Goal: Information Seeking & Learning: Learn about a topic

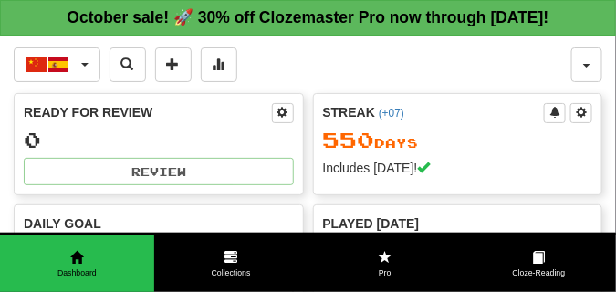
click at [293, 66] on div "中文 / Español 한국어 / English Streak: 39 Review: 30 Points today: 0 Čeština / Engl…" at bounding box center [293, 64] width 558 height 35
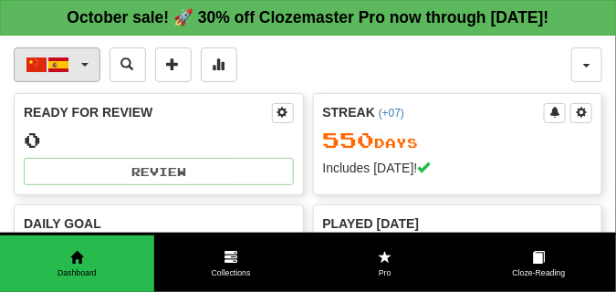
click at [82, 59] on button "中文 / Español" at bounding box center [57, 64] width 87 height 35
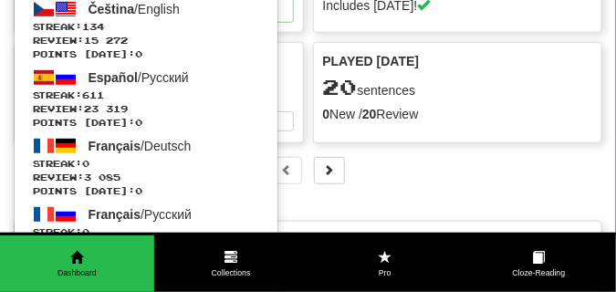
scroll to position [183, 0]
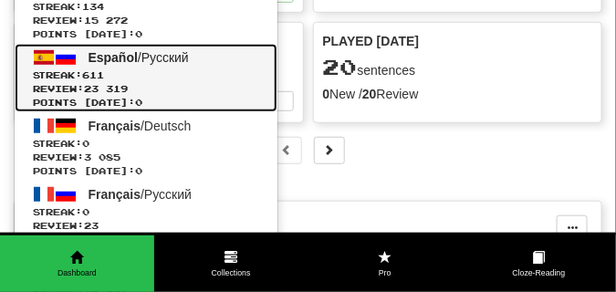
click at [111, 68] on span "Streak: 611" at bounding box center [146, 75] width 226 height 14
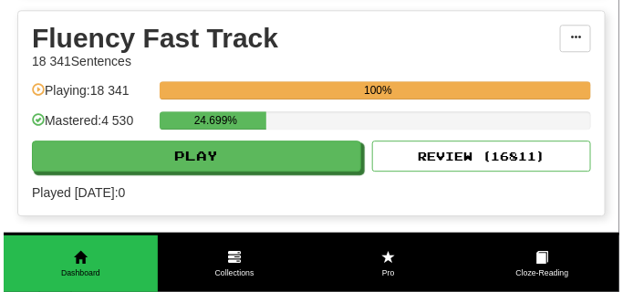
scroll to position [867, 0]
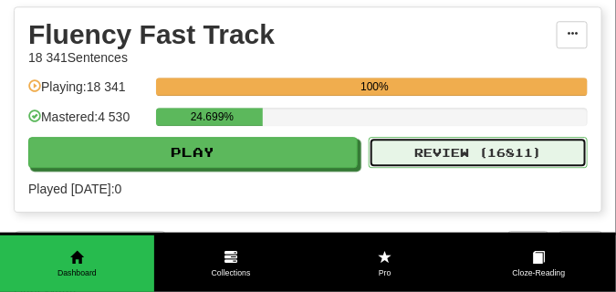
click at [455, 157] on button "Review ( 16811 )" at bounding box center [478, 152] width 219 height 31
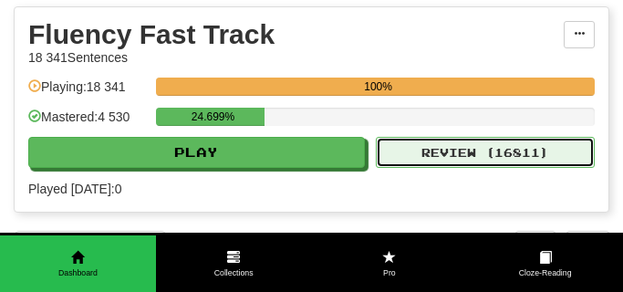
select select "**"
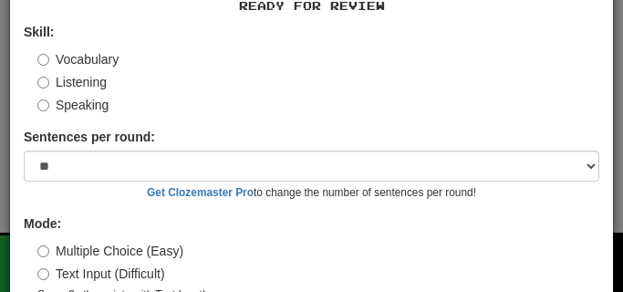
scroll to position [170, 0]
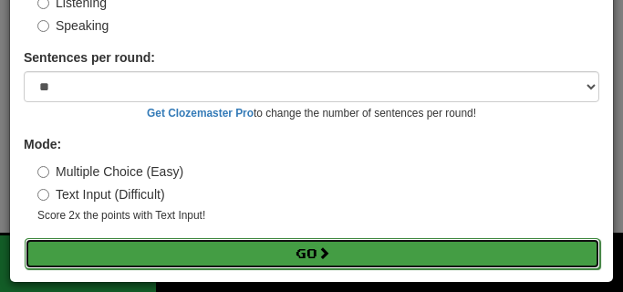
click at [246, 248] on button "Go" at bounding box center [313, 253] width 576 height 31
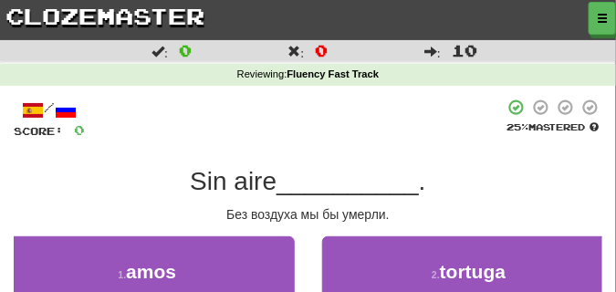
scroll to position [91, 0]
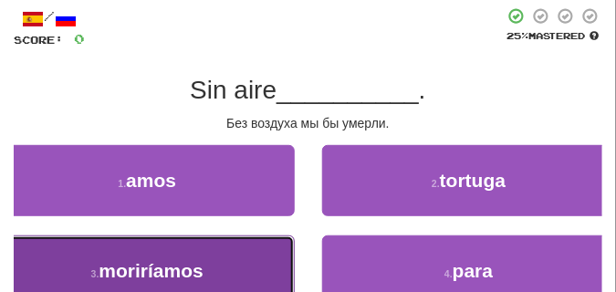
click at [186, 245] on button "3 . moriríamos" at bounding box center [147, 270] width 295 height 71
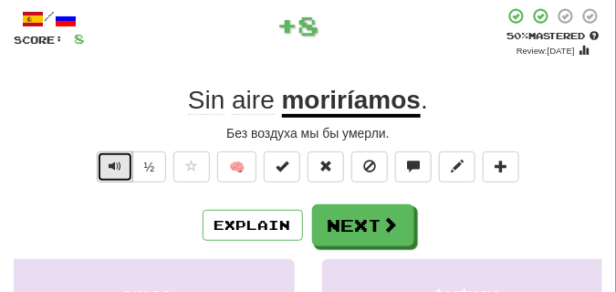
click at [110, 161] on span "Text-to-speech controls" at bounding box center [115, 166] width 13 height 13
click at [110, 162] on span "Text-to-speech controls" at bounding box center [115, 166] width 13 height 13
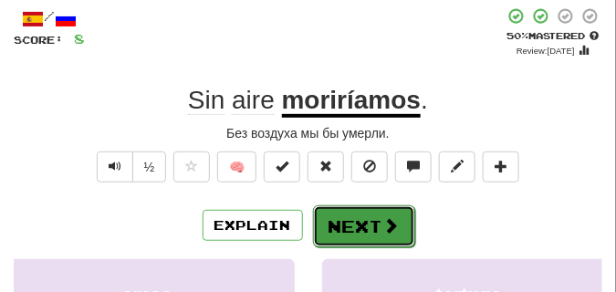
click at [372, 215] on button "Next" at bounding box center [364, 226] width 102 height 42
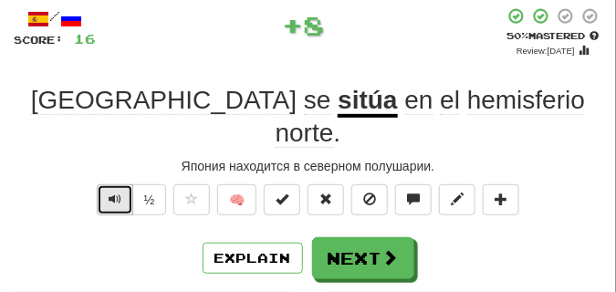
click at [120, 193] on span "Text-to-speech controls" at bounding box center [115, 199] width 13 height 13
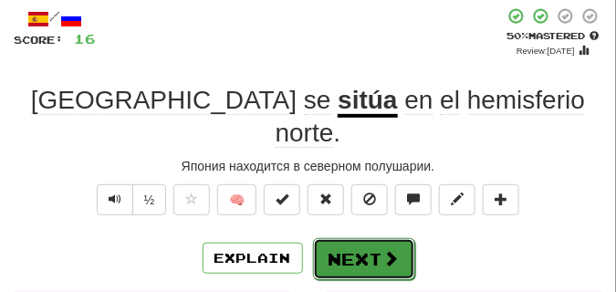
click at [335, 238] on button "Next" at bounding box center [364, 259] width 102 height 42
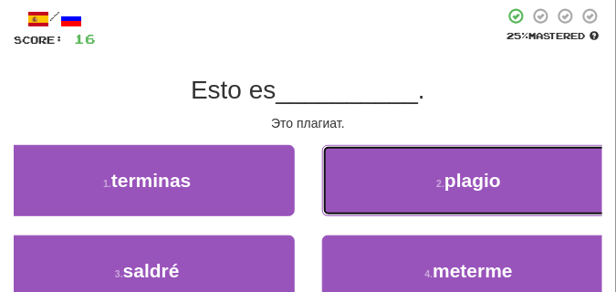
click at [350, 200] on button "2 . plagio" at bounding box center [469, 180] width 295 height 71
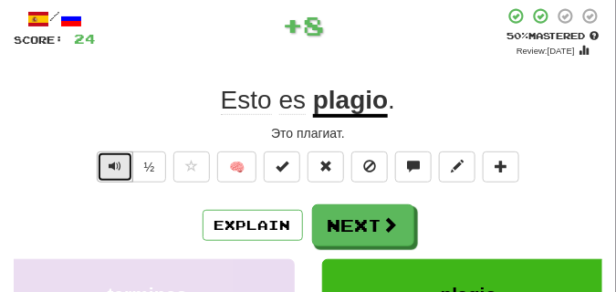
click at [123, 163] on button "Text-to-speech controls" at bounding box center [115, 166] width 37 height 31
click at [124, 163] on button "Text-to-speech controls" at bounding box center [115, 166] width 37 height 31
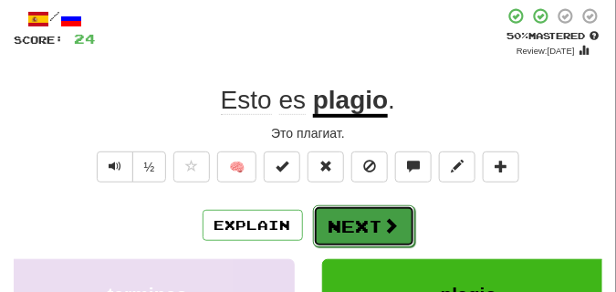
click at [352, 211] on button "Next" at bounding box center [364, 226] width 102 height 42
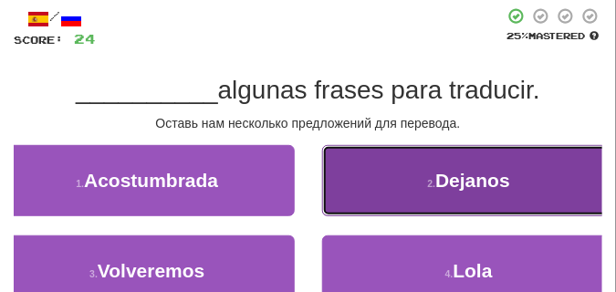
click at [380, 189] on button "2 . Dejanos" at bounding box center [469, 180] width 295 height 71
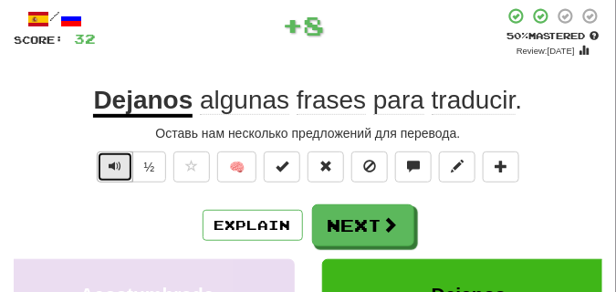
click at [114, 164] on span "Text-to-speech controls" at bounding box center [115, 166] width 13 height 13
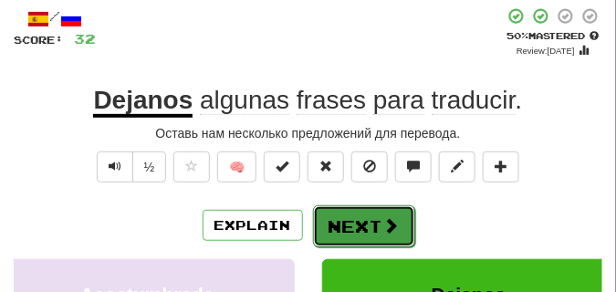
click at [381, 214] on button "Next" at bounding box center [364, 226] width 102 height 42
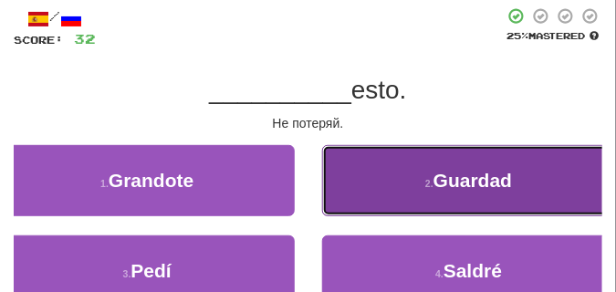
click at [387, 199] on button "2 . Guardad" at bounding box center [469, 180] width 295 height 71
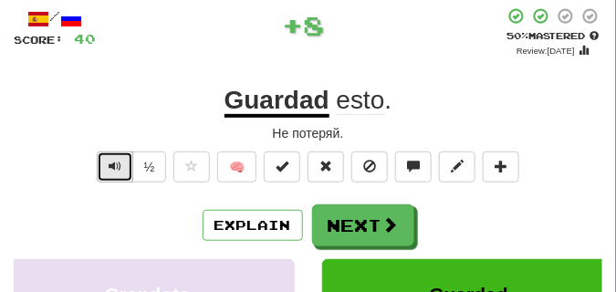
click at [119, 160] on button "Text-to-speech controls" at bounding box center [115, 166] width 37 height 31
click at [119, 160] on span "Text-to-speech controls" at bounding box center [115, 166] width 13 height 13
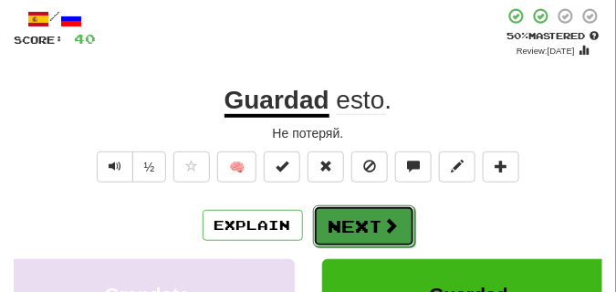
click at [328, 214] on button "Next" at bounding box center [364, 226] width 102 height 42
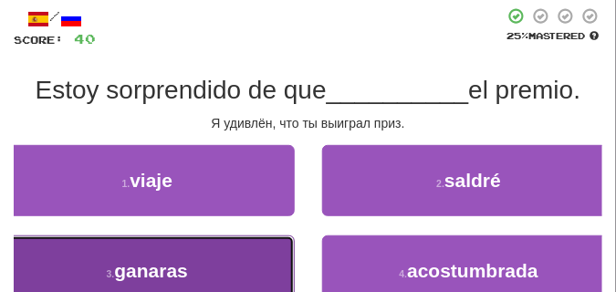
click at [120, 256] on button "3 . ganaras" at bounding box center [147, 270] width 295 height 71
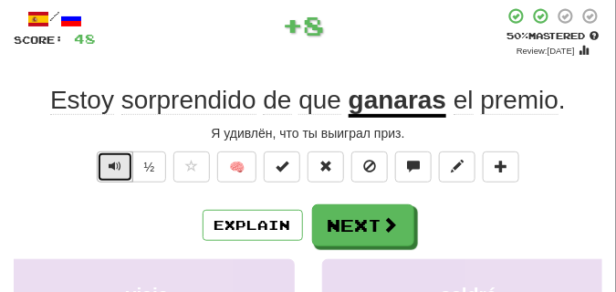
click at [111, 165] on span "Text-to-speech controls" at bounding box center [115, 166] width 13 height 13
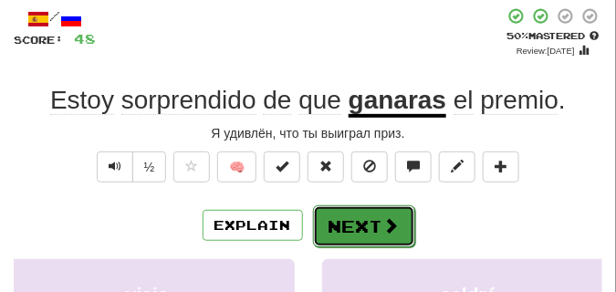
click at [352, 215] on button "Next" at bounding box center [364, 226] width 102 height 42
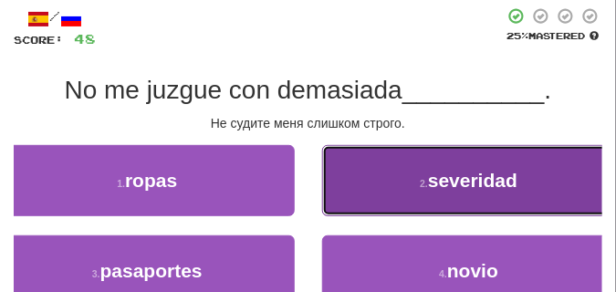
click at [408, 195] on button "2 . severidad" at bounding box center [469, 180] width 295 height 71
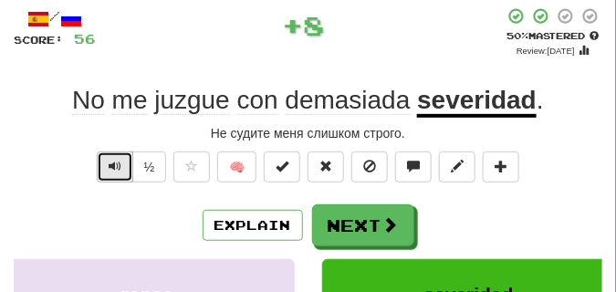
click at [110, 161] on span "Text-to-speech controls" at bounding box center [115, 166] width 13 height 13
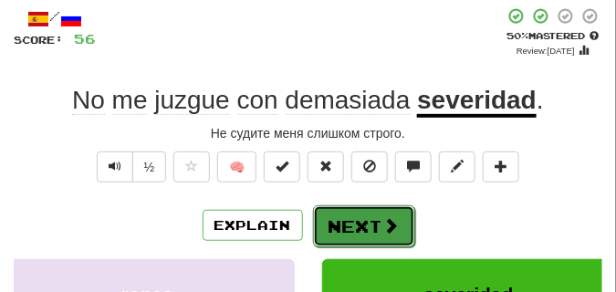
click at [341, 211] on button "Next" at bounding box center [364, 226] width 102 height 42
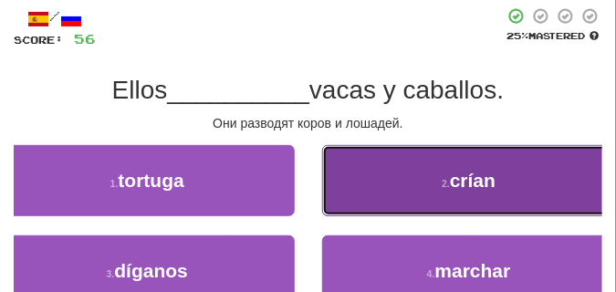
click at [385, 195] on button "2 . crían" at bounding box center [469, 180] width 295 height 71
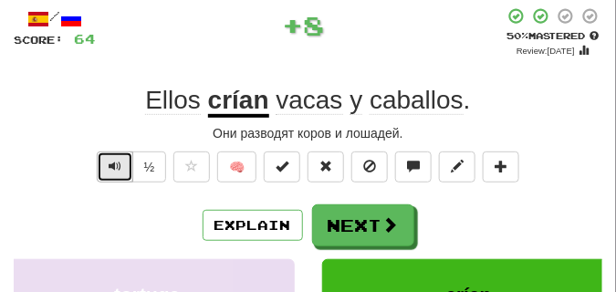
click at [111, 169] on span "Text-to-speech controls" at bounding box center [115, 166] width 13 height 13
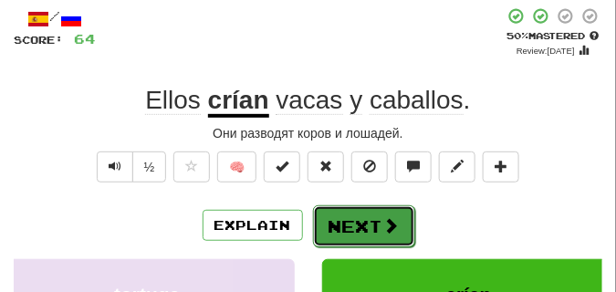
click at [352, 213] on button "Next" at bounding box center [364, 226] width 102 height 42
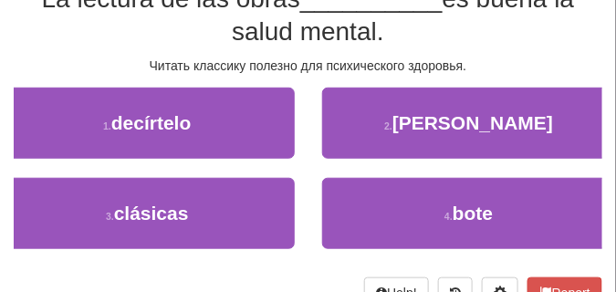
scroll to position [137, 0]
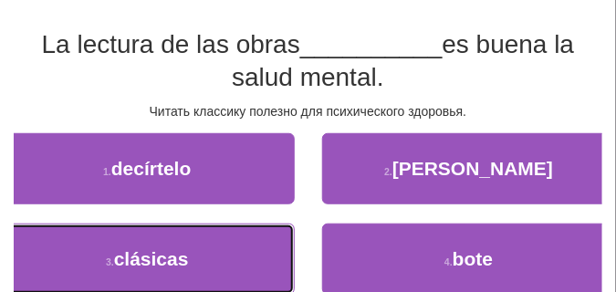
click at [136, 247] on button "3 . clásicas" at bounding box center [147, 259] width 295 height 71
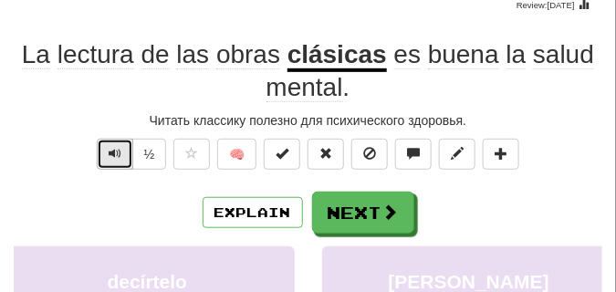
click at [109, 156] on span "Text-to-speech controls" at bounding box center [115, 153] width 13 height 13
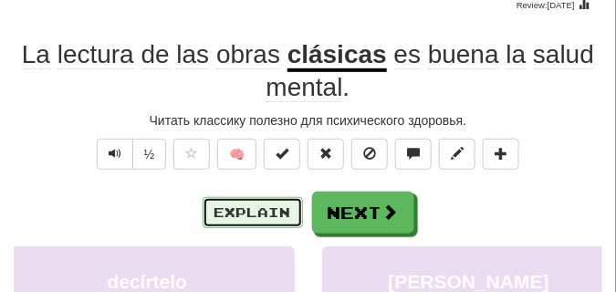
click at [247, 203] on button "Explain" at bounding box center [253, 212] width 100 height 31
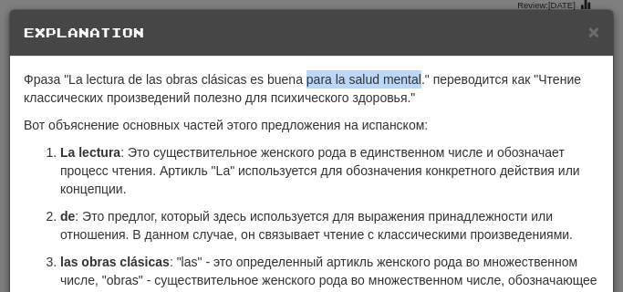
drag, startPoint x: 308, startPoint y: 79, endPoint x: 423, endPoint y: 86, distance: 115.2
click at [423, 86] on p "Фраза "La lectura de las obras clásicas es buena para la salud mental." перевод…" at bounding box center [312, 88] width 576 height 37
drag, startPoint x: 267, startPoint y: 77, endPoint x: 384, endPoint y: 85, distance: 117.1
click at [385, 86] on p "Фраза "La lectura de las obras clásicas es buena para la salud mental." перевод…" at bounding box center [312, 88] width 576 height 37
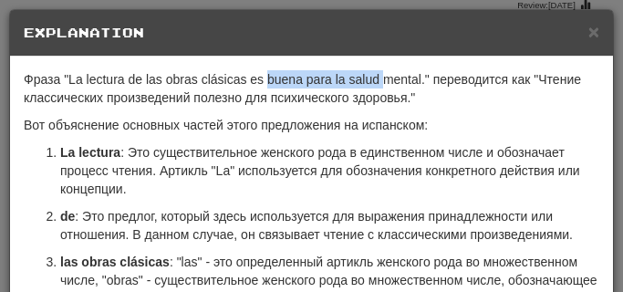
copy p "buena para la salud"
click at [590, 30] on span "×" at bounding box center [594, 31] width 11 height 21
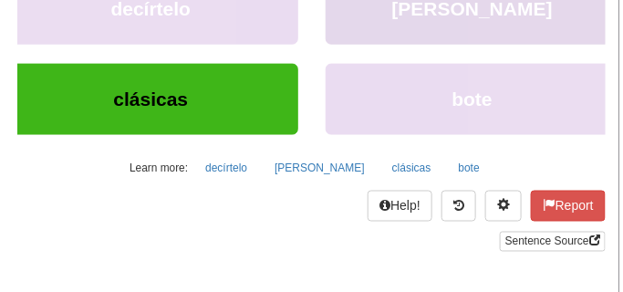
scroll to position [411, 0]
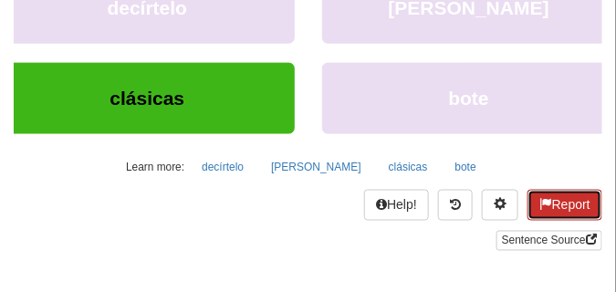
click at [559, 204] on button "Report" at bounding box center [564, 205] width 75 height 31
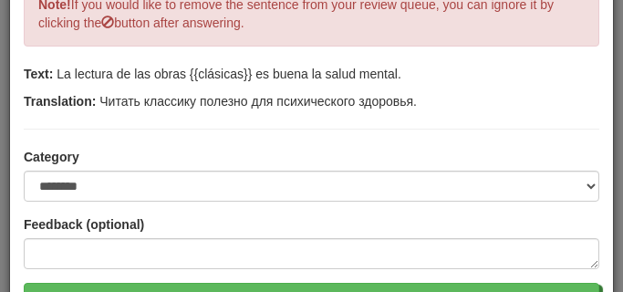
scroll to position [274, 0]
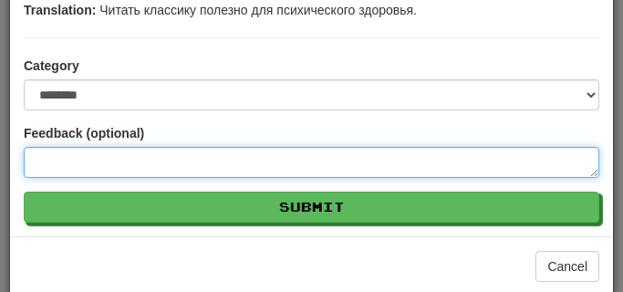
paste textarea "**********"
type textarea "**********"
type textarea "*"
click at [37, 162] on textarea "**********" at bounding box center [308, 162] width 569 height 31
type textarea "**********"
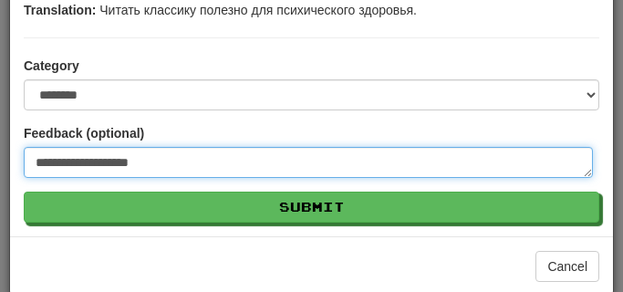
type textarea "*"
type textarea "**********"
type textarea "*"
type textarea "**********"
type textarea "*"
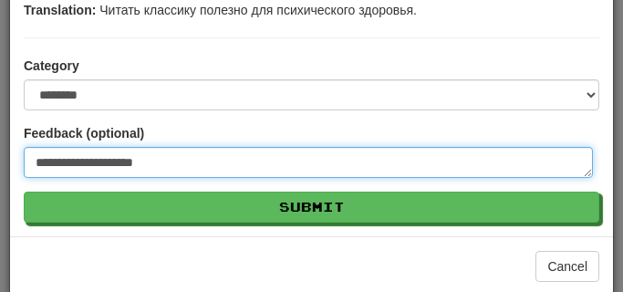
type textarea "**********"
type textarea "*"
type textarea "**********"
type textarea "*"
type textarea "**********"
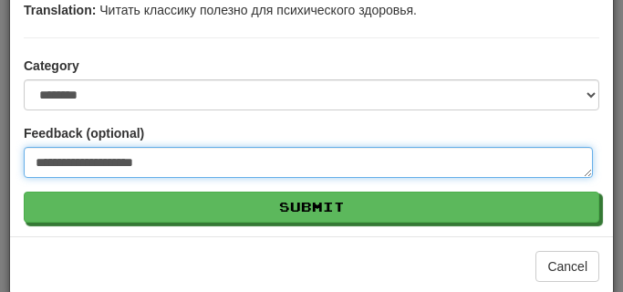
type textarea "*"
type textarea "**********"
type textarea "*"
type textarea "**********"
type textarea "*"
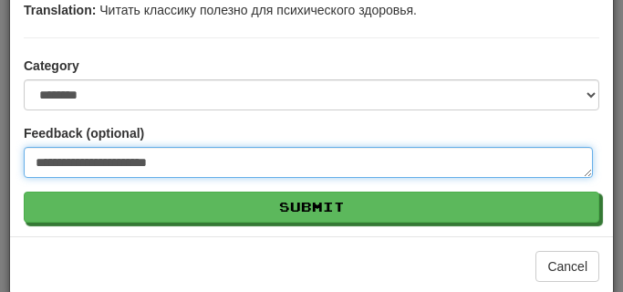
click at [161, 167] on textarea "**********" at bounding box center [308, 162] width 569 height 31
type textarea "**********"
type textarea "*"
type textarea "**********"
type textarea "*"
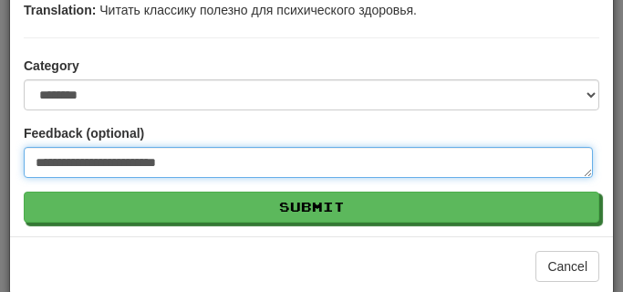
type textarea "**********"
type textarea "*"
type textarea "**********"
type textarea "*"
type textarea "**********"
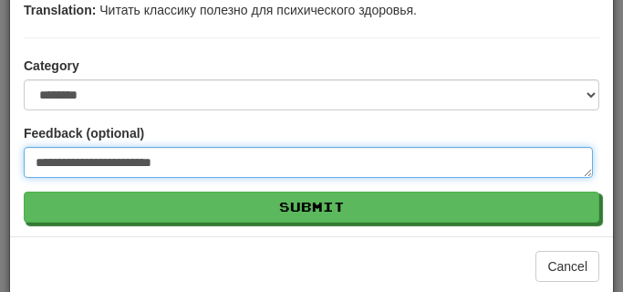
type textarea "*"
type textarea "**********"
type textarea "*"
type textarea "**********"
type textarea "*"
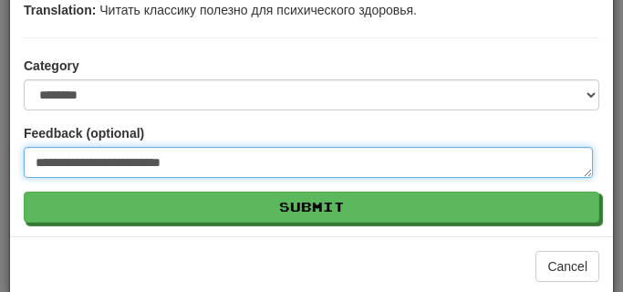
type textarea "**********"
type textarea "*"
drag, startPoint x: 116, startPoint y: 163, endPoint x: 89, endPoint y: 165, distance: 27.4
click at [89, 165] on textarea "**********" at bounding box center [308, 162] width 569 height 31
type textarea "**********"
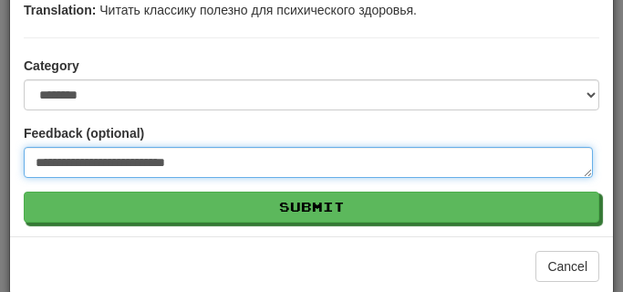
type textarea "*"
type textarea "**********"
type textarea "*"
type textarea "**********"
type textarea "*"
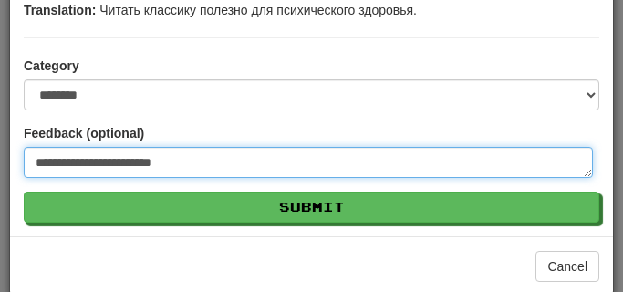
type textarea "**********"
type textarea "*"
type textarea "**********"
type textarea "*"
type textarea "**********"
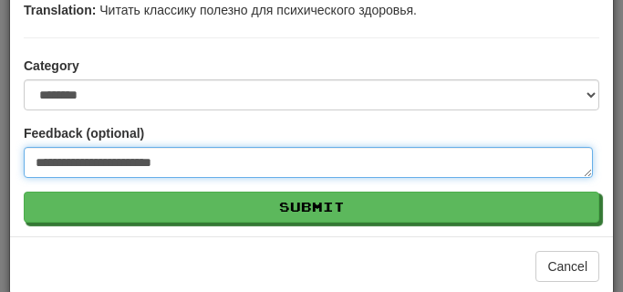
type textarea "*"
type textarea "**********"
type textarea "*"
type textarea "**********"
type textarea "*"
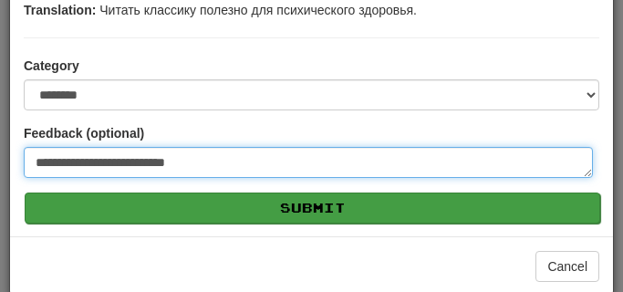
type textarea "**********"
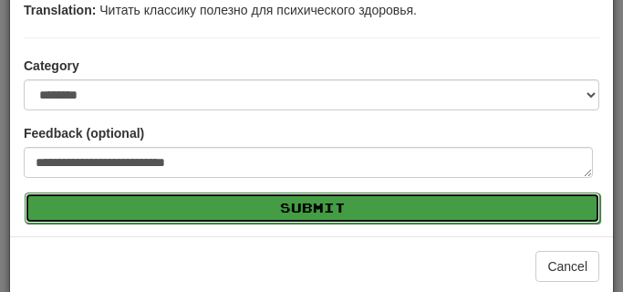
click at [317, 210] on button "Submit" at bounding box center [313, 208] width 576 height 31
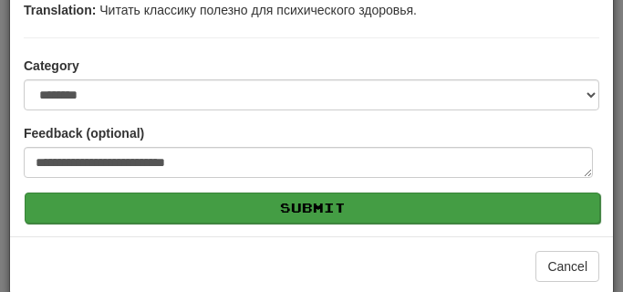
type textarea "*"
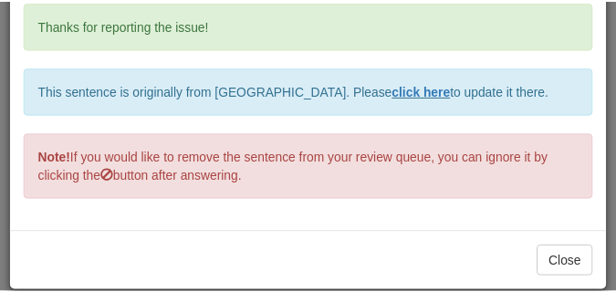
scroll to position [76, 0]
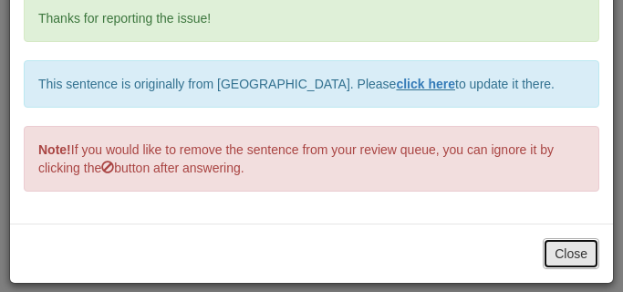
click at [565, 250] on button "Close" at bounding box center [571, 253] width 57 height 31
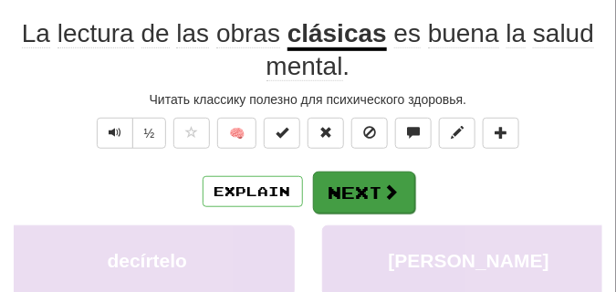
scroll to position [183, 0]
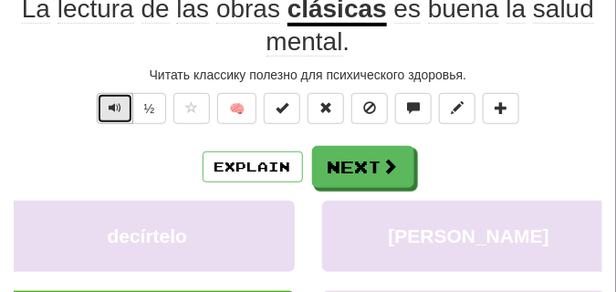
click at [112, 102] on span "Text-to-speech controls" at bounding box center [115, 107] width 13 height 13
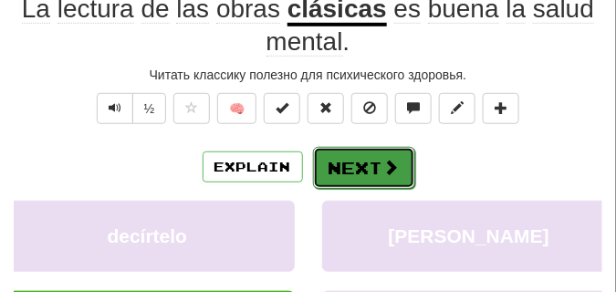
click at [371, 164] on button "Next" at bounding box center [364, 168] width 102 height 42
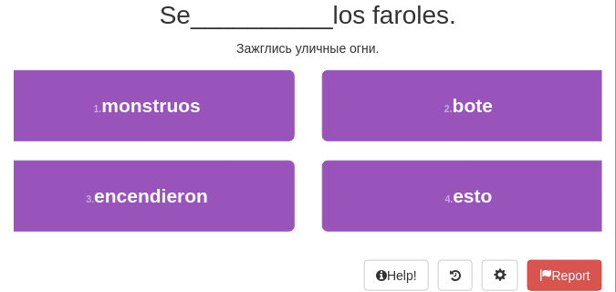
scroll to position [173, 0]
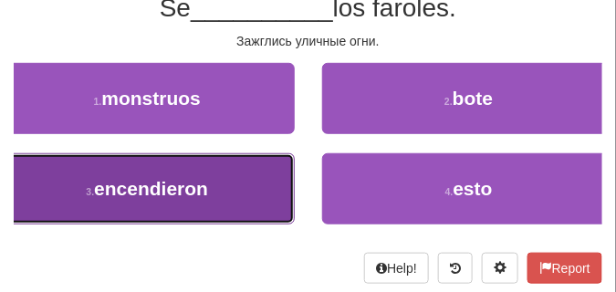
click at [216, 169] on button "3 . encendieron" at bounding box center [147, 188] width 295 height 71
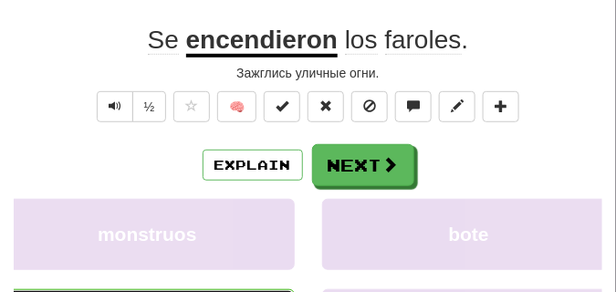
scroll to position [137, 0]
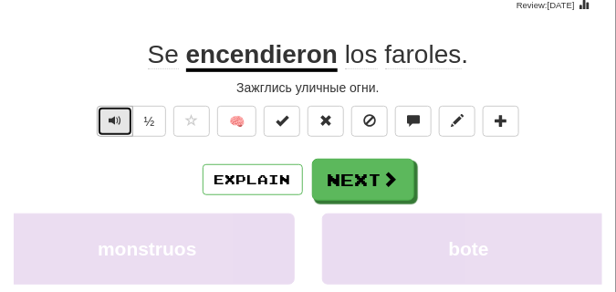
click at [116, 118] on span "Text-to-speech controls" at bounding box center [115, 120] width 13 height 13
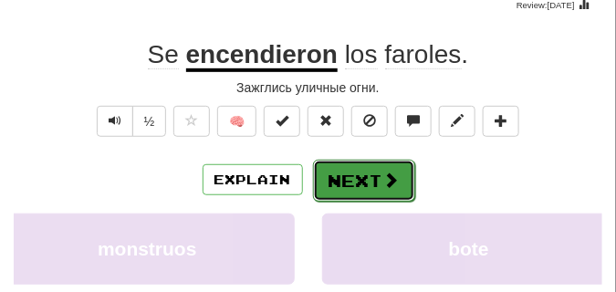
click at [385, 172] on span at bounding box center [391, 180] width 16 height 16
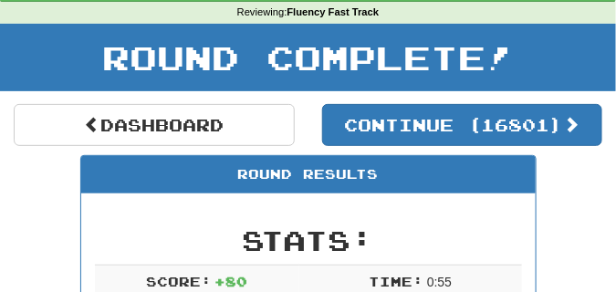
scroll to position [35, 0]
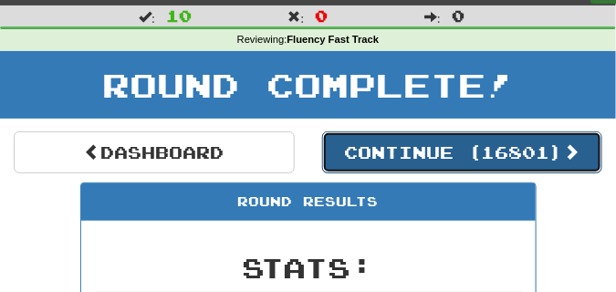
click at [398, 151] on button "Continue ( 16801 )" at bounding box center [462, 152] width 281 height 42
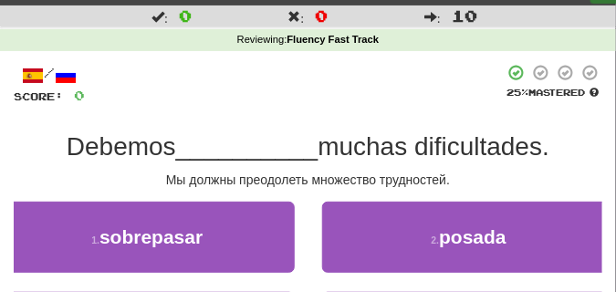
scroll to position [80, 0]
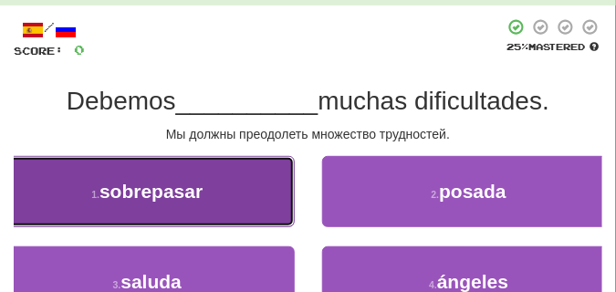
click at [203, 183] on span "sobrepasar" at bounding box center [150, 191] width 103 height 21
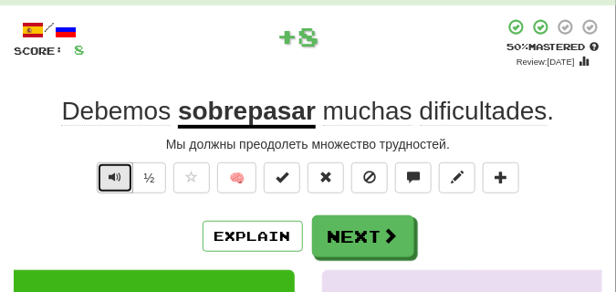
click at [116, 182] on span "Text-to-speech controls" at bounding box center [115, 177] width 13 height 13
click at [116, 175] on span "Text-to-speech controls" at bounding box center [115, 177] width 13 height 13
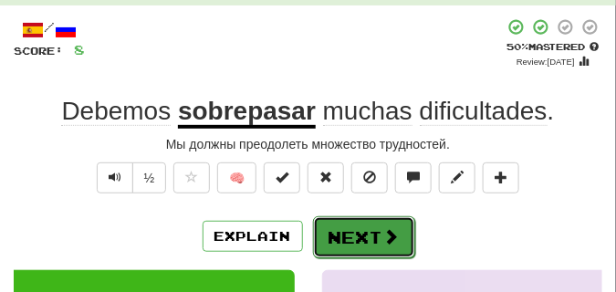
click at [365, 221] on button "Next" at bounding box center [364, 237] width 102 height 42
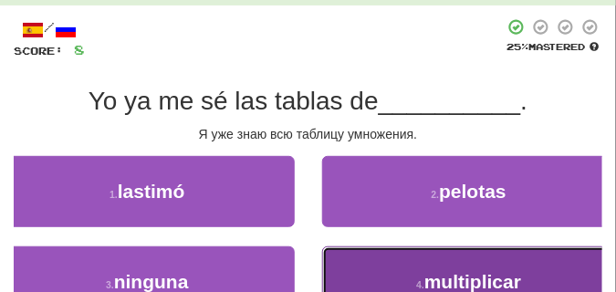
click at [412, 257] on button "4 . multiplicar" at bounding box center [469, 281] width 295 height 71
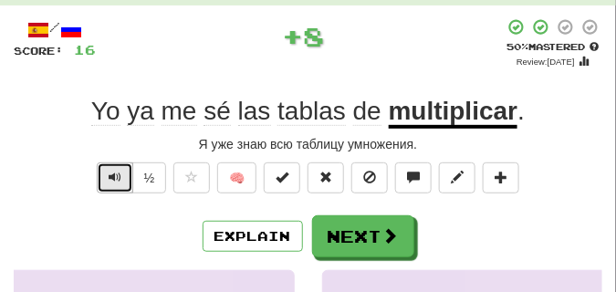
click at [110, 173] on span "Text-to-speech controls" at bounding box center [115, 177] width 13 height 13
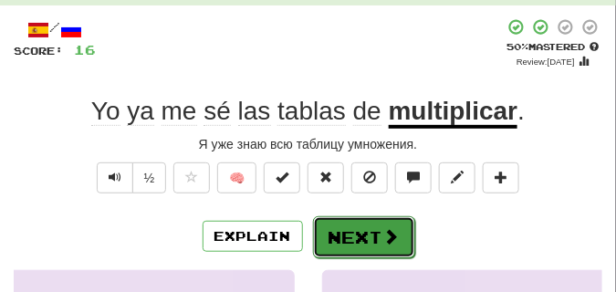
click at [342, 220] on button "Next" at bounding box center [364, 237] width 102 height 42
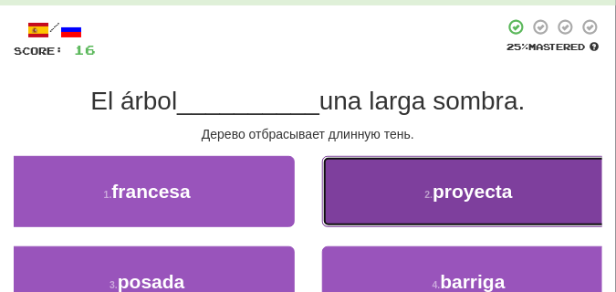
click at [377, 187] on button "2 . proyecta" at bounding box center [469, 191] width 295 height 71
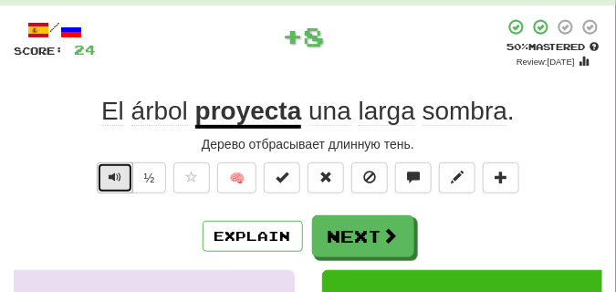
click at [118, 172] on span "Text-to-speech controls" at bounding box center [115, 177] width 13 height 13
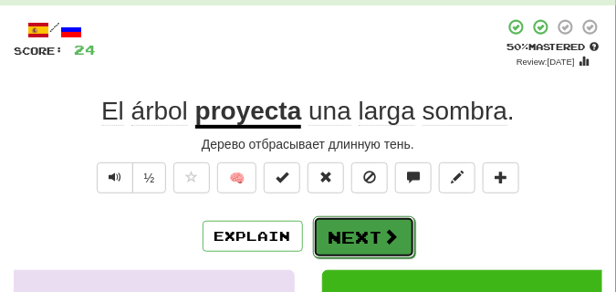
click at [363, 224] on button "Next" at bounding box center [364, 237] width 102 height 42
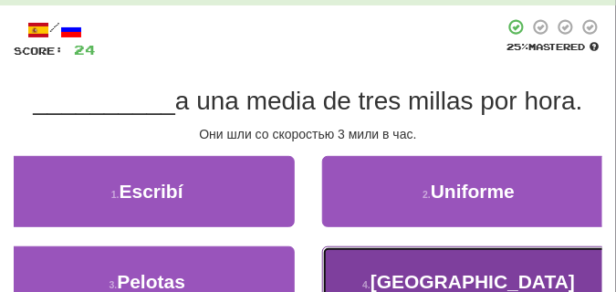
click at [394, 268] on button "4 . Caminaban" at bounding box center [469, 281] width 295 height 71
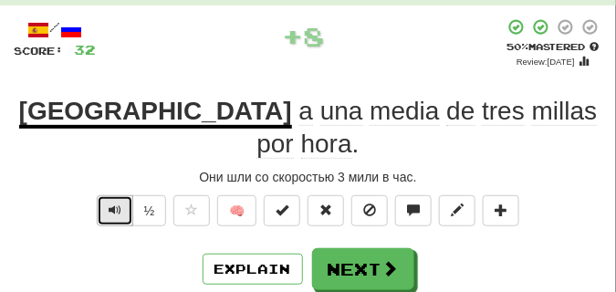
click at [115, 204] on span "Text-to-speech controls" at bounding box center [115, 210] width 13 height 13
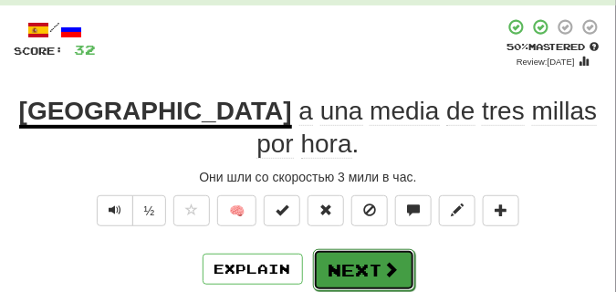
click at [365, 249] on button "Next" at bounding box center [364, 270] width 102 height 42
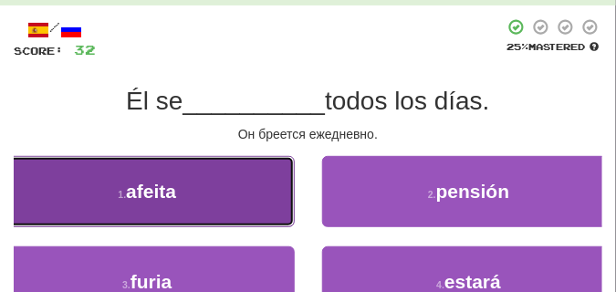
click at [214, 210] on button "1 . afeita" at bounding box center [147, 191] width 295 height 71
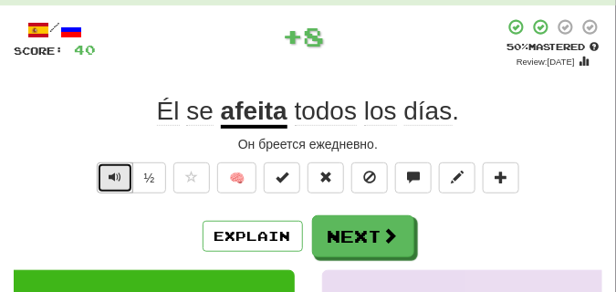
click at [114, 172] on span "Text-to-speech controls" at bounding box center [115, 177] width 13 height 13
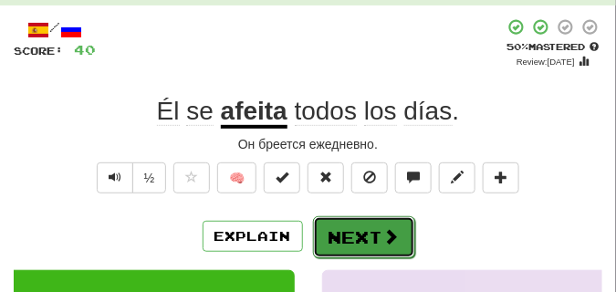
click at [365, 222] on button "Next" at bounding box center [364, 237] width 102 height 42
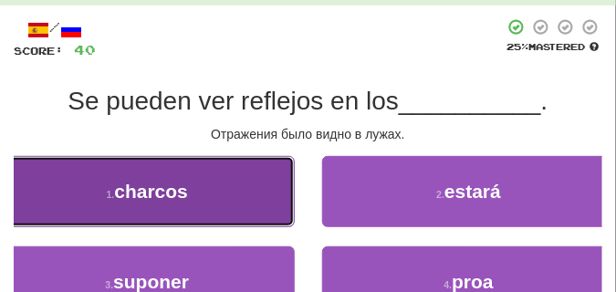
click at [249, 207] on button "1 . charcos" at bounding box center [147, 191] width 295 height 71
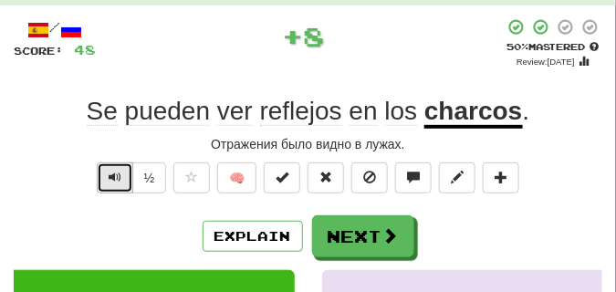
click at [118, 172] on span "Text-to-speech controls" at bounding box center [115, 177] width 13 height 13
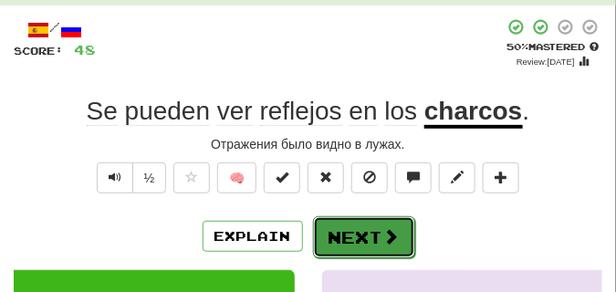
click at [339, 218] on button "Next" at bounding box center [364, 237] width 102 height 42
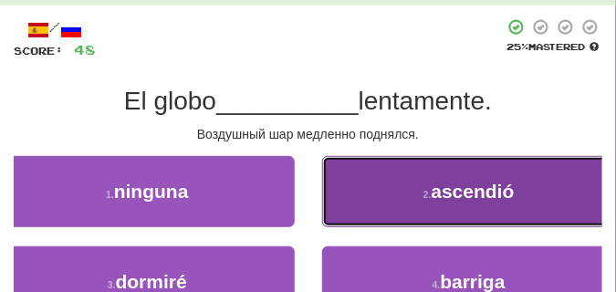
click at [412, 204] on button "2 . ascendió" at bounding box center [469, 191] width 295 height 71
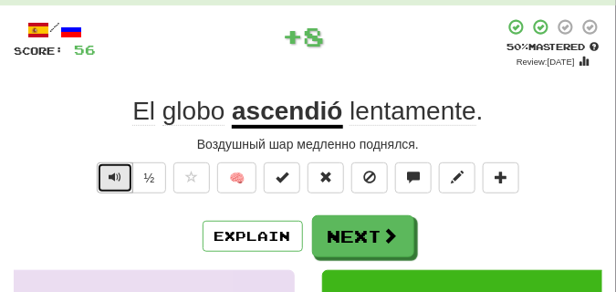
click at [110, 172] on span "Text-to-speech controls" at bounding box center [115, 177] width 13 height 13
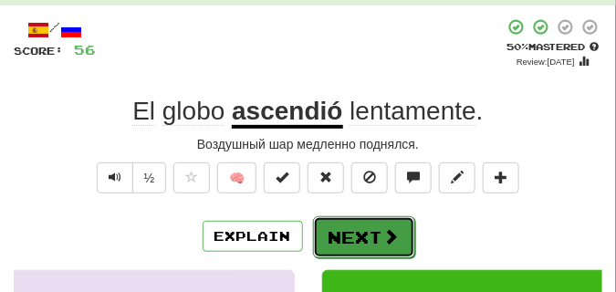
click at [359, 221] on button "Next" at bounding box center [364, 237] width 102 height 42
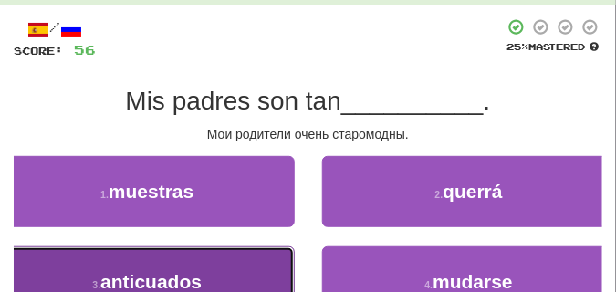
click at [193, 274] on span "anticuados" at bounding box center [150, 281] width 101 height 21
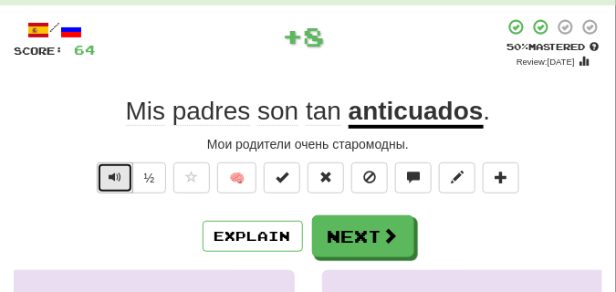
click at [115, 178] on span "Text-to-speech controls" at bounding box center [115, 177] width 13 height 13
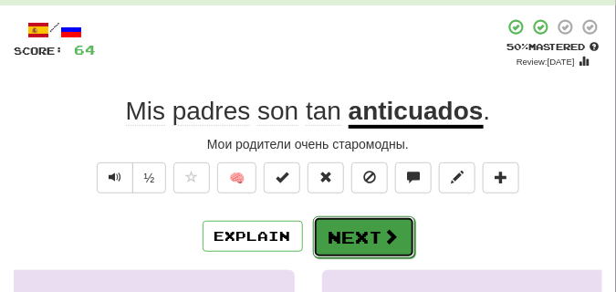
click at [338, 226] on button "Next" at bounding box center [364, 237] width 102 height 42
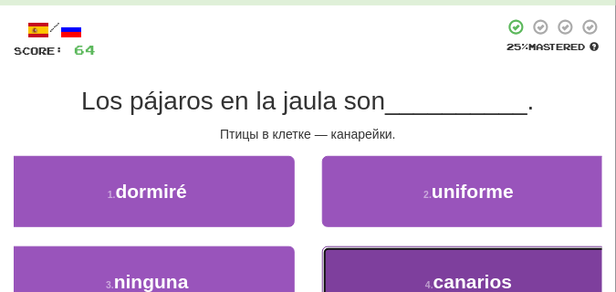
click at [450, 261] on button "4 . canarios" at bounding box center [469, 281] width 295 height 71
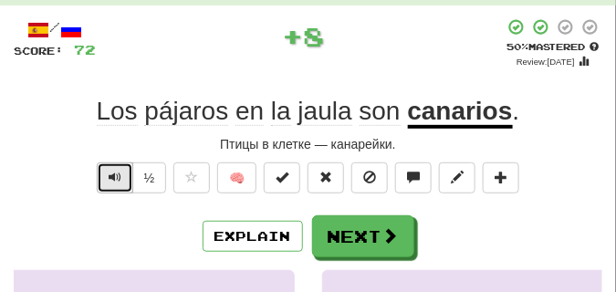
click at [110, 175] on span "Text-to-speech controls" at bounding box center [115, 177] width 13 height 13
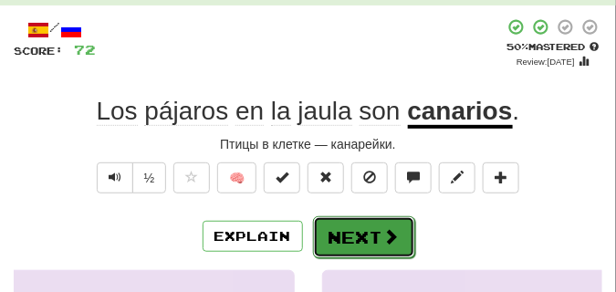
click at [354, 223] on button "Next" at bounding box center [364, 237] width 102 height 42
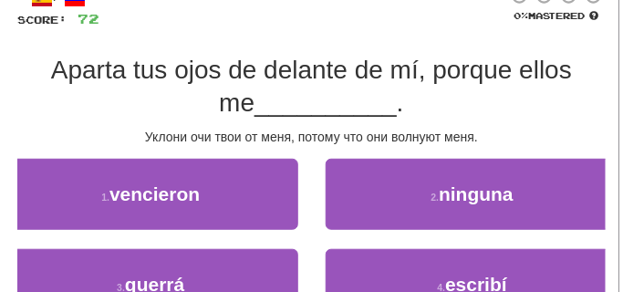
scroll to position [126, 0]
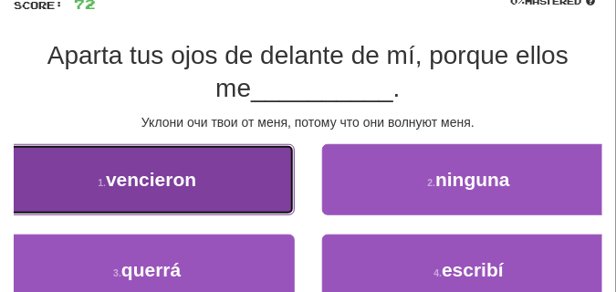
click at [172, 192] on button "1 . vencieron" at bounding box center [147, 179] width 295 height 71
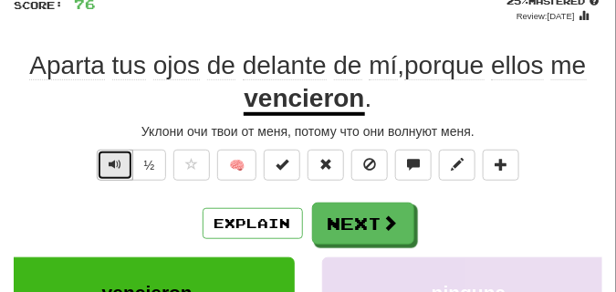
click at [117, 160] on span "Text-to-speech controls" at bounding box center [115, 164] width 13 height 13
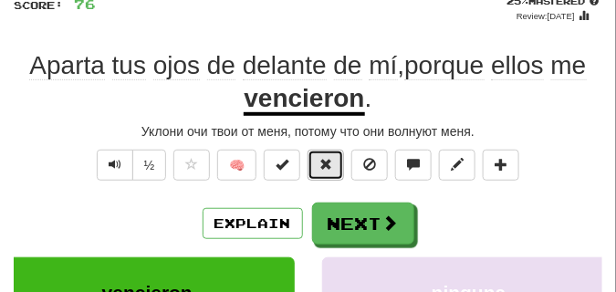
click at [318, 172] on button at bounding box center [326, 165] width 37 height 31
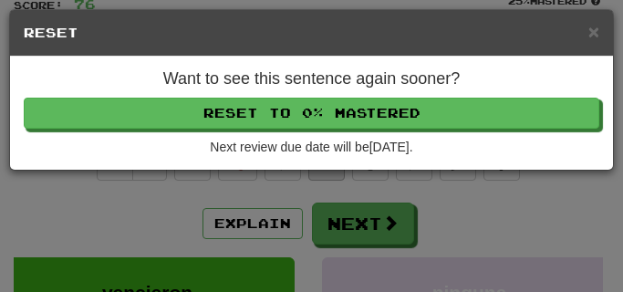
click at [318, 172] on div "× Reset Want to see this sentence again sooner? Reset to 0% Mastered Next revie…" at bounding box center [311, 146] width 623 height 292
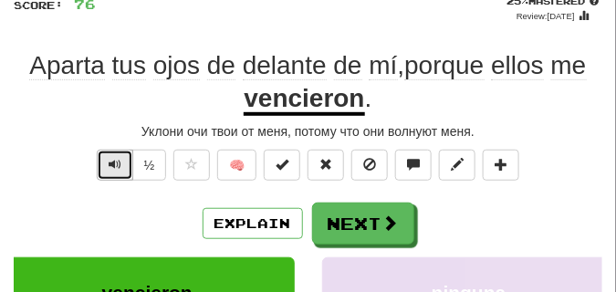
click at [120, 173] on button "Text-to-speech controls" at bounding box center [115, 165] width 37 height 31
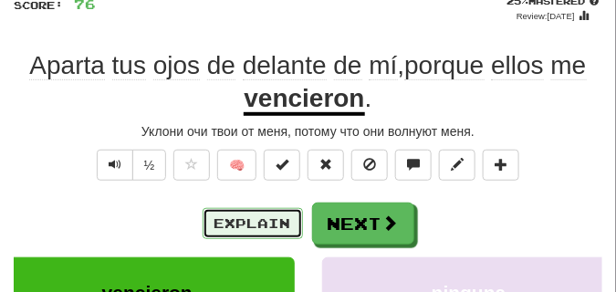
click at [271, 228] on button "Explain" at bounding box center [253, 223] width 100 height 31
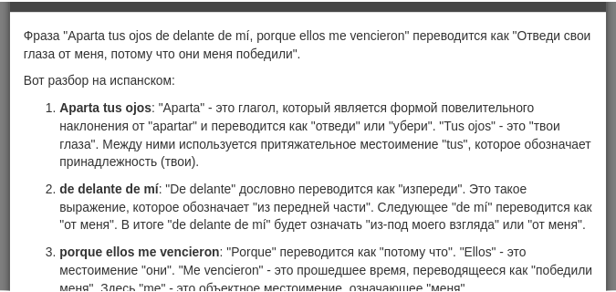
scroll to position [0, 0]
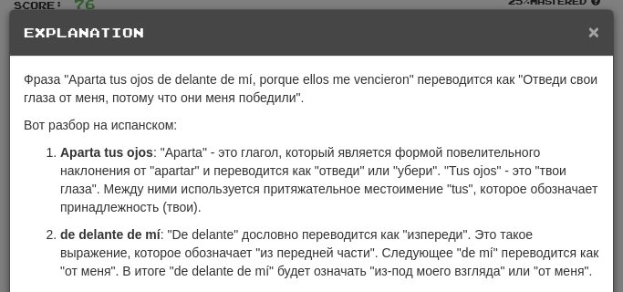
click at [589, 29] on span "×" at bounding box center [594, 31] width 11 height 21
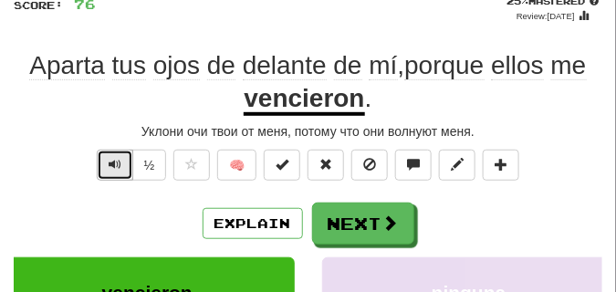
click at [112, 159] on span "Text-to-speech controls" at bounding box center [115, 164] width 13 height 13
click at [112, 158] on span "Text-to-speech controls" at bounding box center [115, 164] width 13 height 13
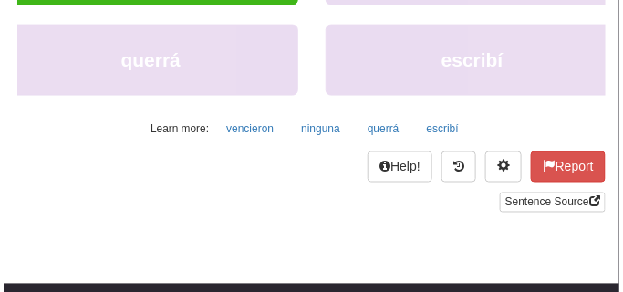
scroll to position [445, 0]
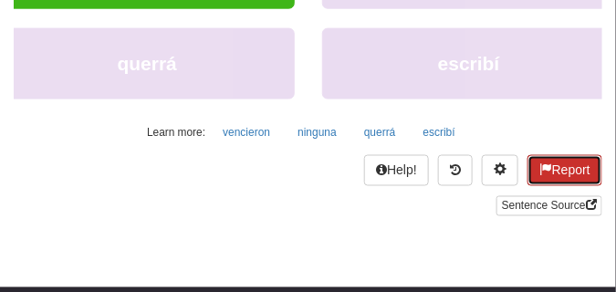
click at [554, 167] on button "Report" at bounding box center [564, 170] width 75 height 31
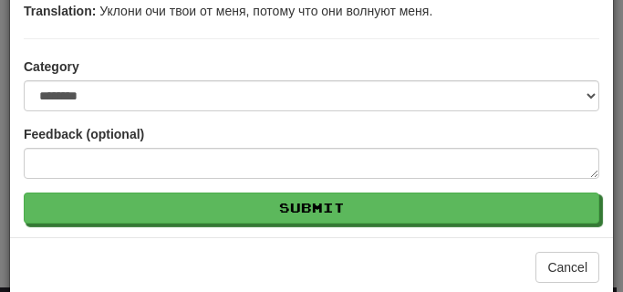
scroll to position [287, 0]
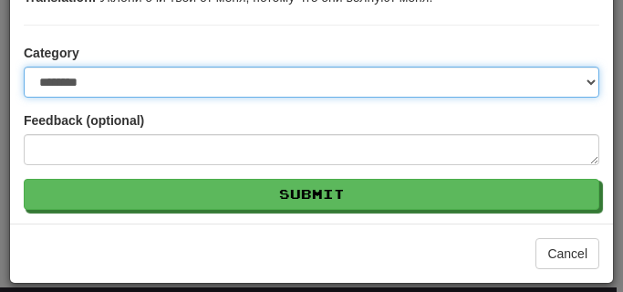
click at [586, 83] on select "**********" at bounding box center [312, 82] width 576 height 31
select select "**********"
click at [24, 67] on select "**********" at bounding box center [312, 82] width 576 height 31
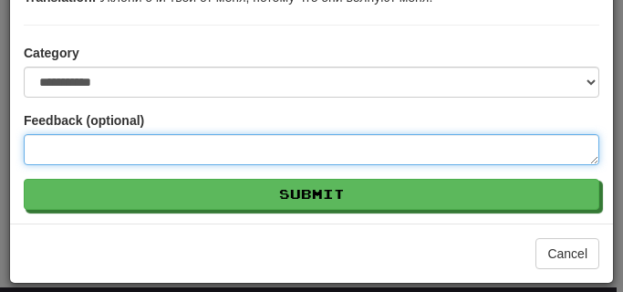
click at [154, 153] on textarea at bounding box center [312, 149] width 576 height 31
type textarea "*"
type textarea "**"
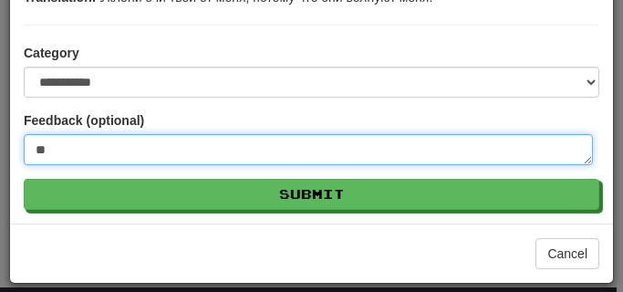
type textarea "*"
type textarea "***"
type textarea "*"
type textarea "***"
type textarea "*"
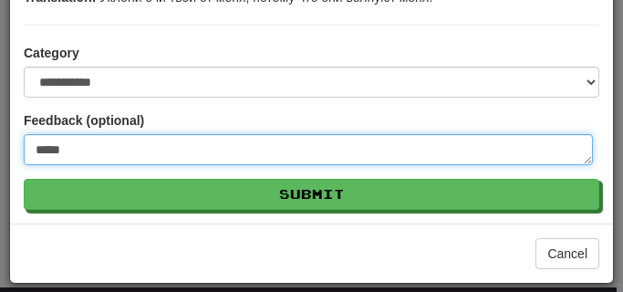
type textarea "******"
type textarea "*"
type textarea "*******"
type textarea "*"
type textarea "********"
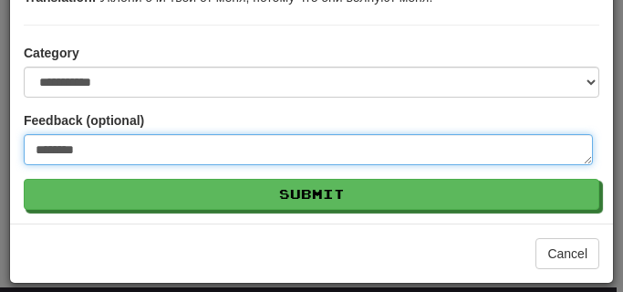
type textarea "*"
type textarea "*********"
type textarea "*"
type textarea "**********"
type textarea "*"
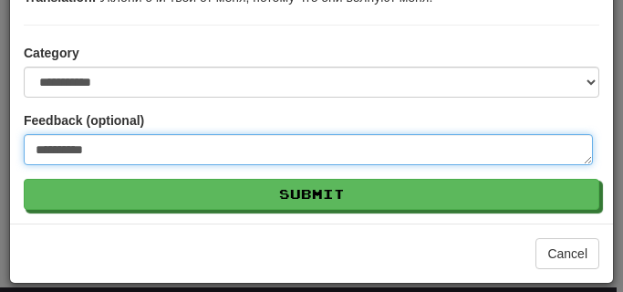
type textarea "**********"
type textarea "*"
type textarea "**********"
type textarea "*"
type textarea "**********"
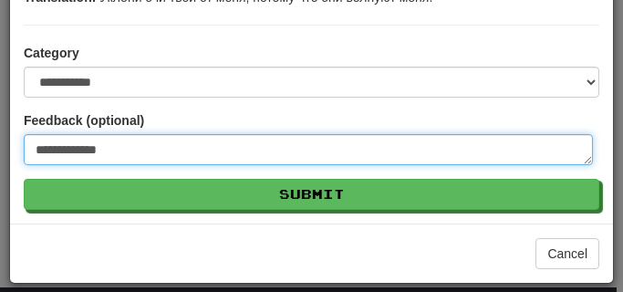
type textarea "*"
type textarea "**********"
type textarea "*"
type textarea "**********"
type textarea "*"
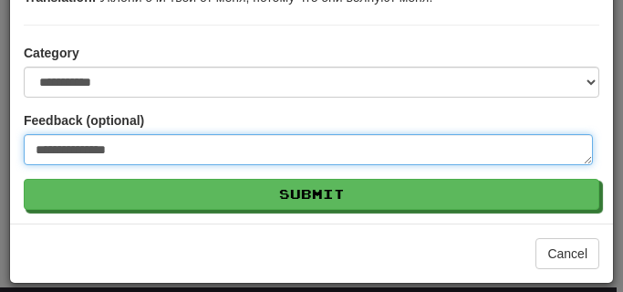
type textarea "**********"
type textarea "*"
type textarea "**********"
type textarea "*"
type textarea "**********"
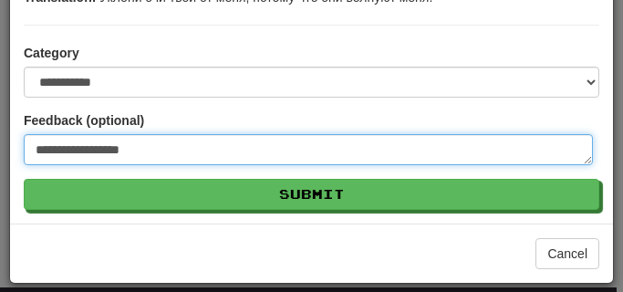
type textarea "*"
type textarea "**********"
type textarea "*"
type textarea "**********"
type textarea "*"
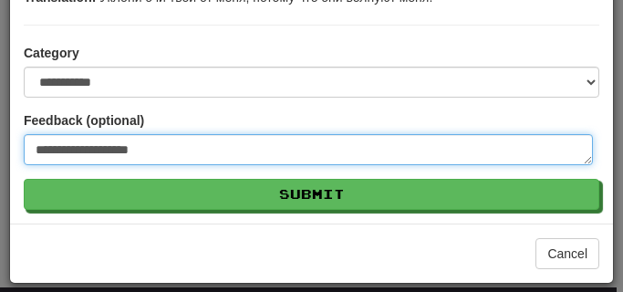
type textarea "**********"
type textarea "*"
type textarea "**********"
type textarea "*"
type textarea "**********"
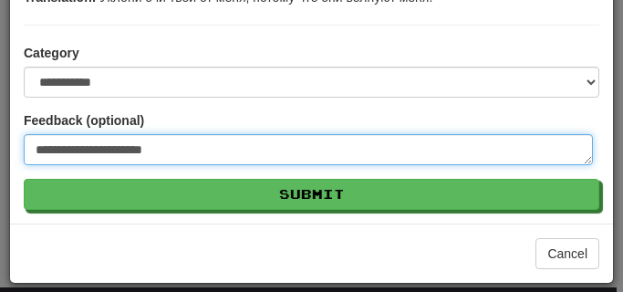
type textarea "*"
type textarea "**********"
type textarea "*"
type textarea "**********"
type textarea "*"
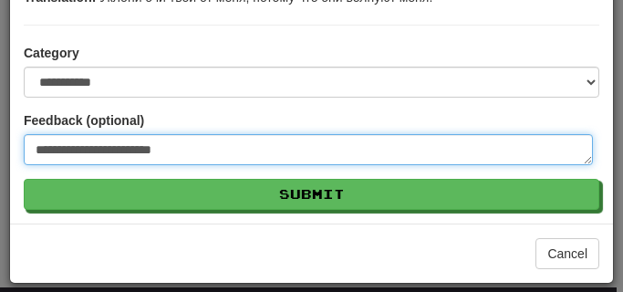
type textarea "**********"
type textarea "*"
type textarea "**********"
type textarea "*"
type textarea "**********"
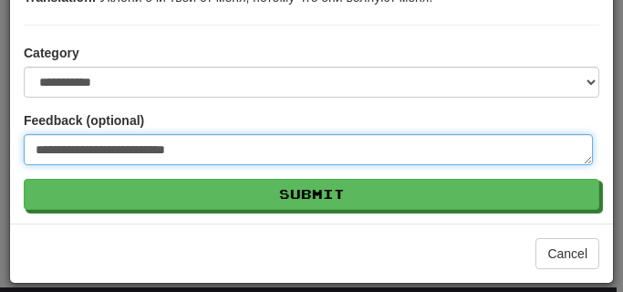
type textarea "*"
type textarea "**********"
type textarea "*"
type textarea "**********"
type textarea "*"
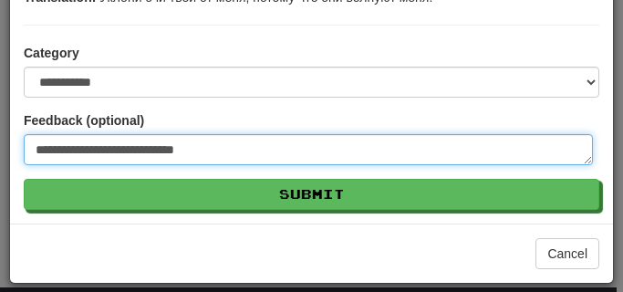
type textarea "**********"
type textarea "*"
type textarea "**********"
type textarea "*"
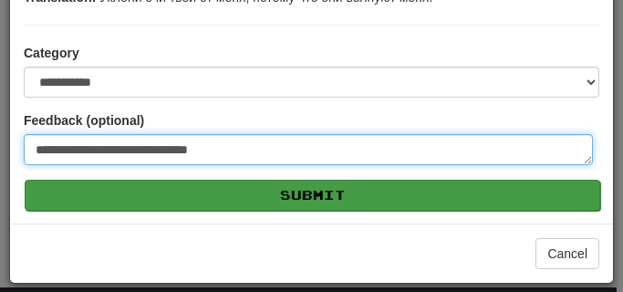
type textarea "**********"
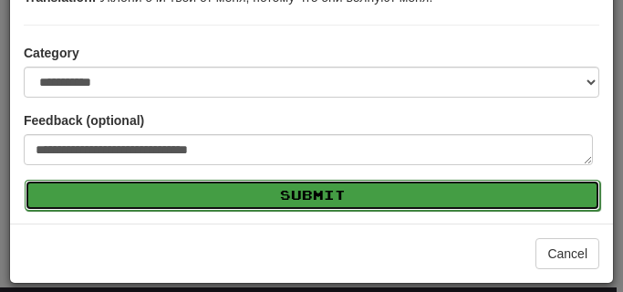
click at [167, 187] on button "Submit" at bounding box center [313, 195] width 576 height 31
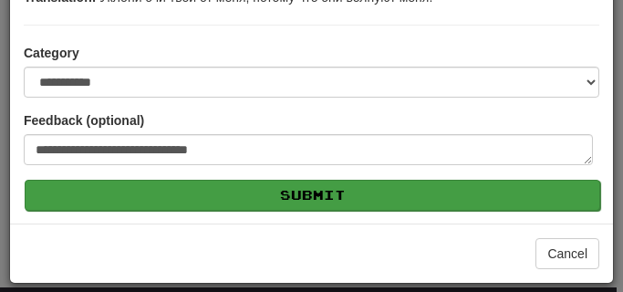
type textarea "*"
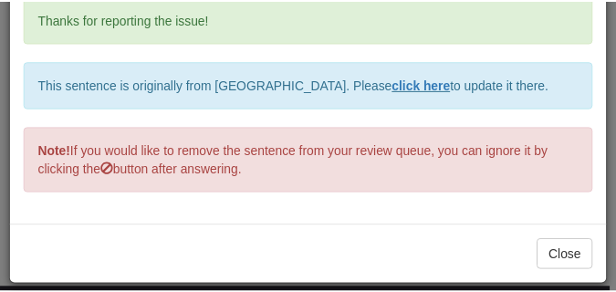
scroll to position [76, 0]
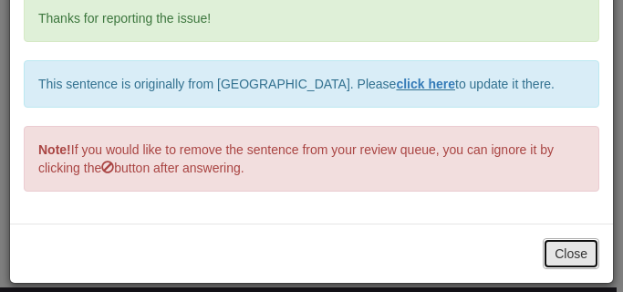
click at [557, 255] on button "Close" at bounding box center [571, 253] width 57 height 31
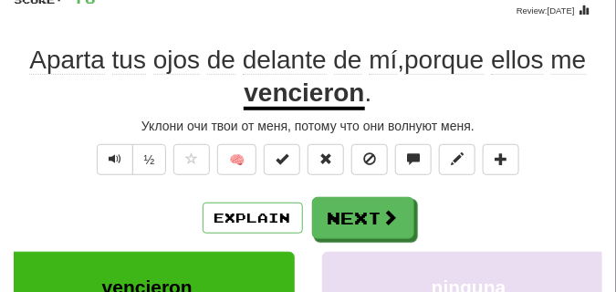
scroll to position [126, 0]
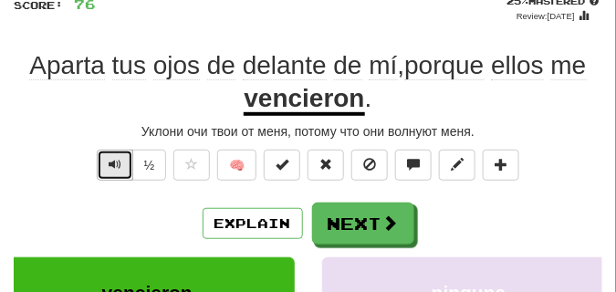
click at [97, 169] on button "Text-to-speech controls" at bounding box center [115, 165] width 37 height 31
click at [109, 165] on span "Text-to-speech controls" at bounding box center [115, 164] width 13 height 13
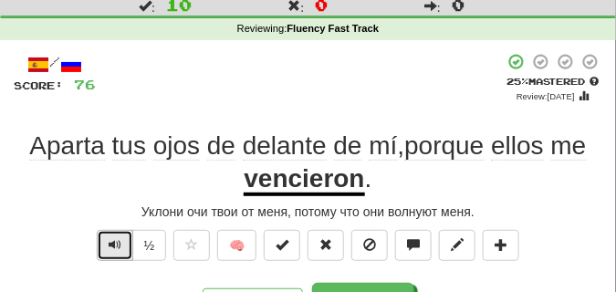
scroll to position [91, 0]
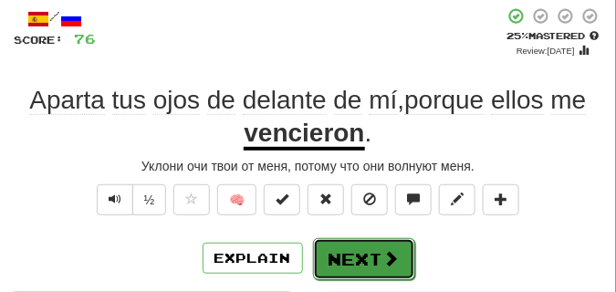
click at [344, 251] on button "Next" at bounding box center [364, 259] width 102 height 42
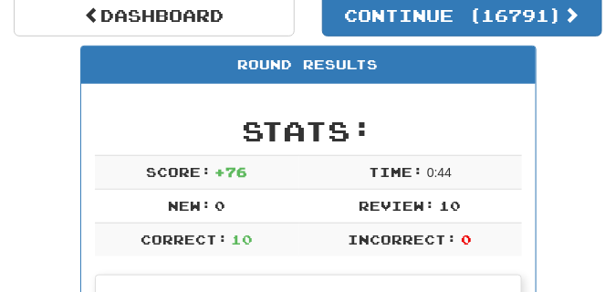
scroll to position [80, 0]
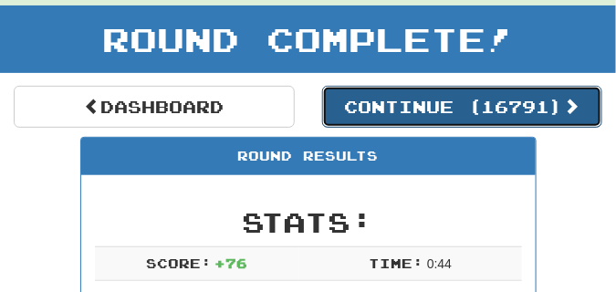
click at [360, 109] on button "Continue ( 16791 )" at bounding box center [462, 107] width 281 height 42
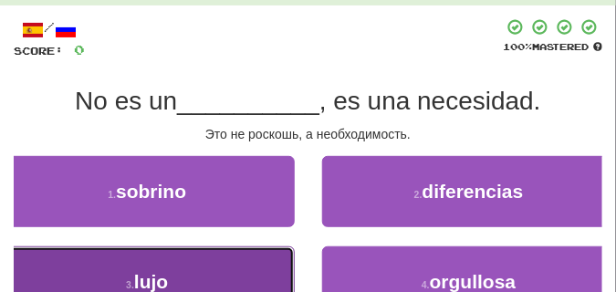
click at [221, 273] on button "3 . lujo" at bounding box center [147, 281] width 295 height 71
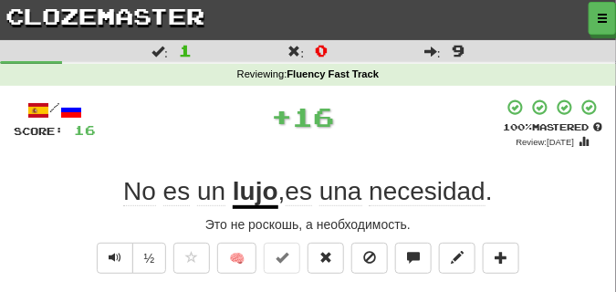
scroll to position [46, 0]
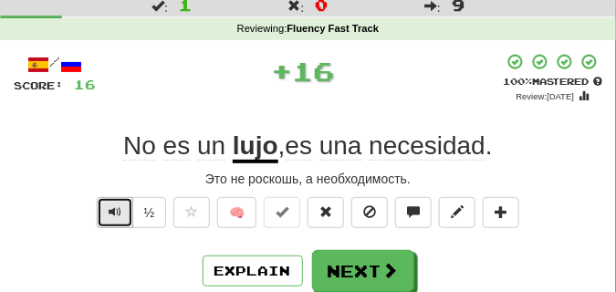
click at [113, 211] on span "Text-to-speech controls" at bounding box center [115, 211] width 13 height 13
click at [114, 211] on span "Text-to-speech controls" at bounding box center [115, 211] width 13 height 13
click at [113, 211] on span "Text-to-speech controls" at bounding box center [115, 211] width 13 height 13
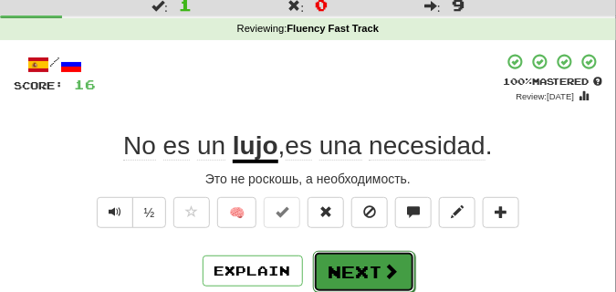
click at [340, 256] on button "Next" at bounding box center [364, 272] width 102 height 42
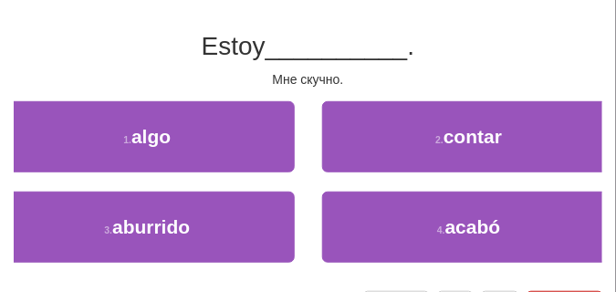
scroll to position [137, 0]
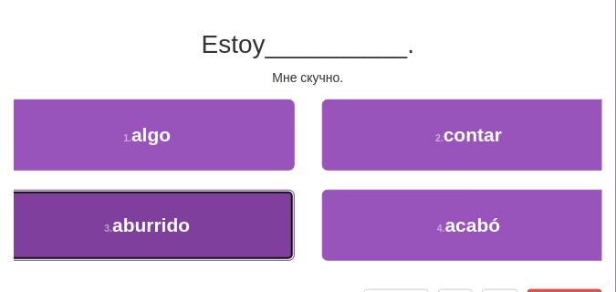
click at [220, 195] on button "3 . aburrido" at bounding box center [147, 225] width 295 height 71
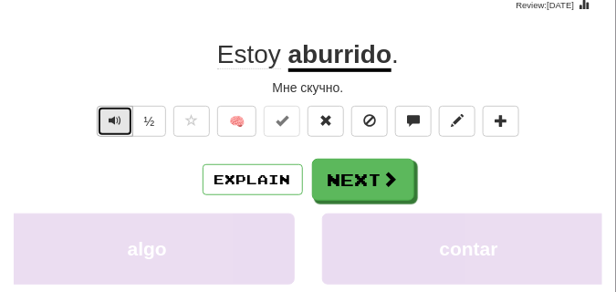
click at [118, 112] on button "Text-to-speech controls" at bounding box center [115, 121] width 37 height 31
click at [118, 114] on span "Text-to-speech controls" at bounding box center [115, 120] width 13 height 13
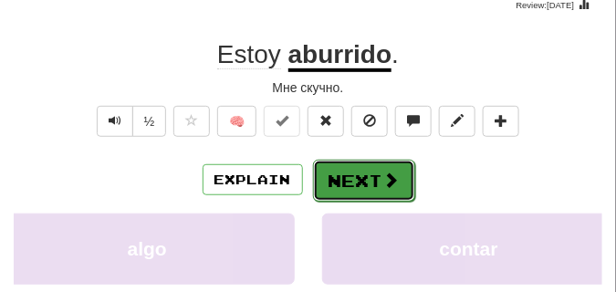
click at [345, 171] on button "Next" at bounding box center [364, 181] width 102 height 42
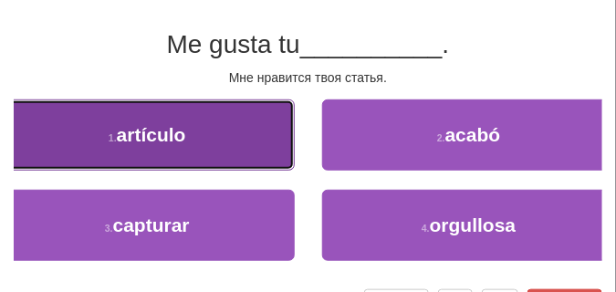
click at [224, 160] on button "1 . artículo" at bounding box center [147, 134] width 295 height 71
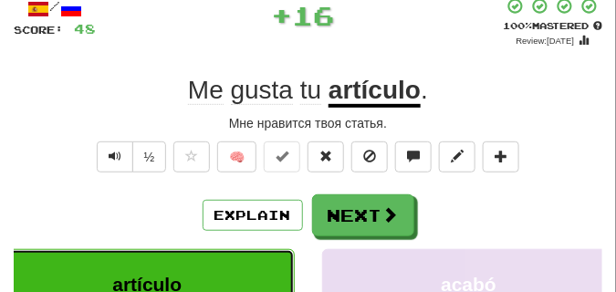
scroll to position [91, 0]
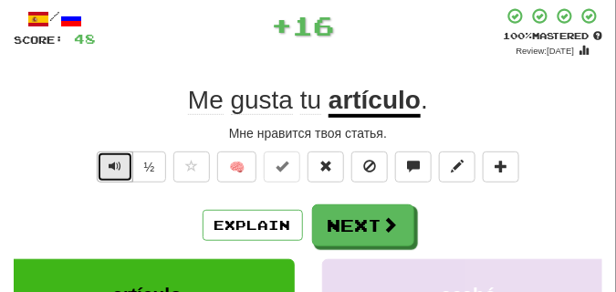
click at [115, 168] on span "Text-to-speech controls" at bounding box center [115, 166] width 13 height 13
click at [116, 168] on span "Text-to-speech controls" at bounding box center [115, 166] width 13 height 13
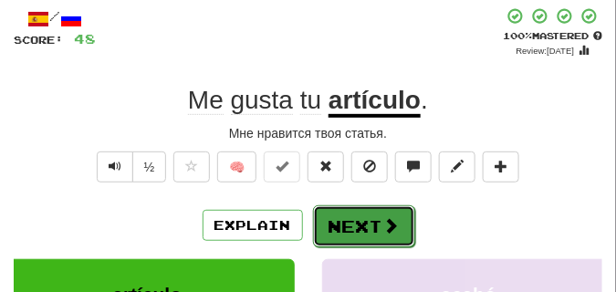
click at [360, 210] on button "Next" at bounding box center [364, 226] width 102 height 42
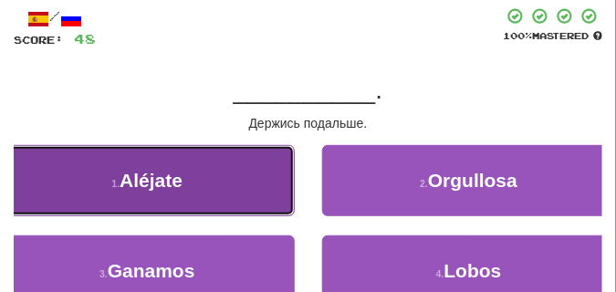
click at [94, 183] on button "1 . Aléjate" at bounding box center [147, 180] width 295 height 71
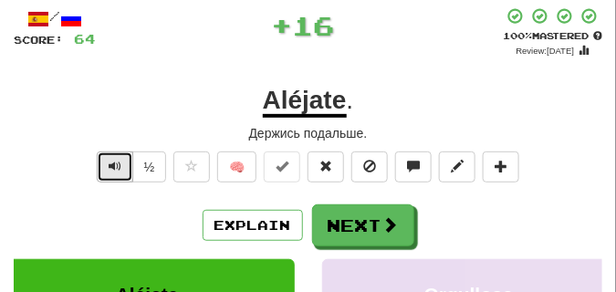
click at [113, 166] on span "Text-to-speech controls" at bounding box center [115, 166] width 13 height 13
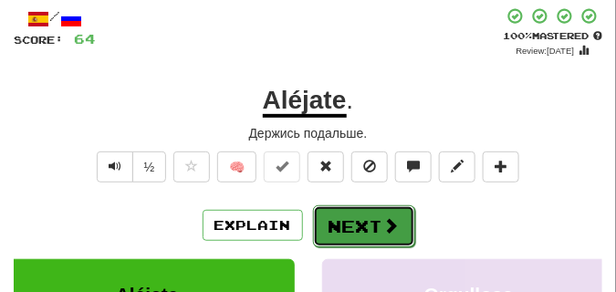
click at [333, 212] on button "Next" at bounding box center [364, 226] width 102 height 42
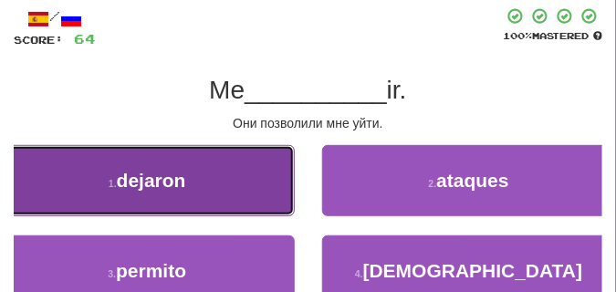
click at [151, 187] on span "dejaron" at bounding box center [151, 180] width 69 height 21
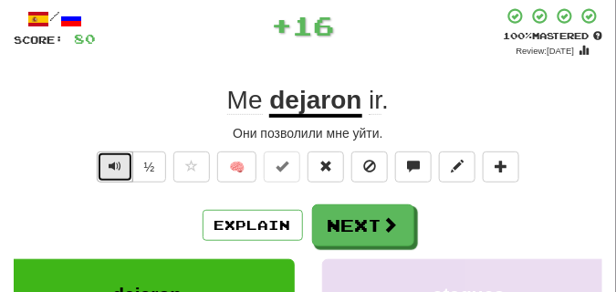
click at [109, 161] on span "Text-to-speech controls" at bounding box center [115, 166] width 13 height 13
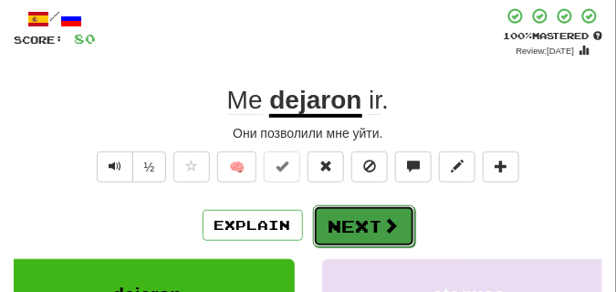
click at [342, 208] on button "Next" at bounding box center [364, 226] width 102 height 42
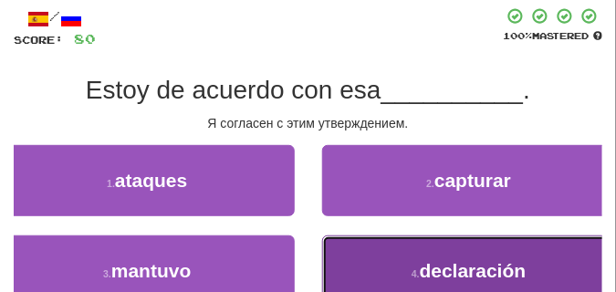
click at [366, 256] on button "4 . declaración" at bounding box center [469, 270] width 295 height 71
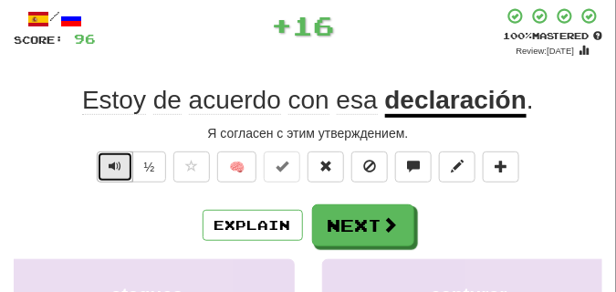
click at [111, 160] on span "Text-to-speech controls" at bounding box center [115, 166] width 13 height 13
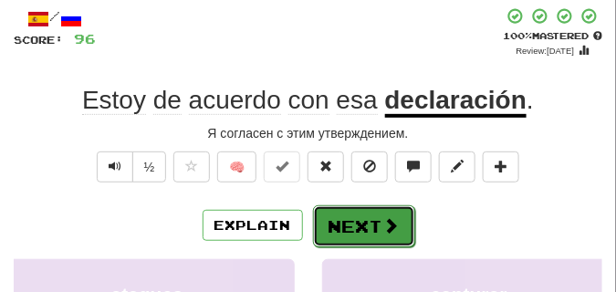
click at [350, 214] on button "Next" at bounding box center [364, 226] width 102 height 42
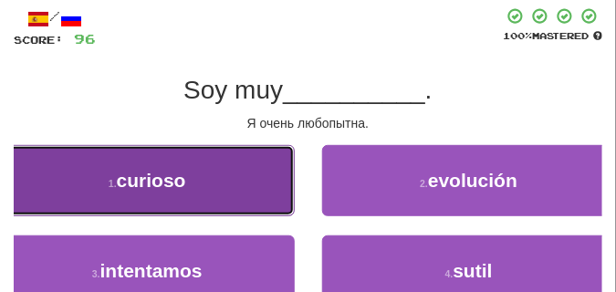
click at [124, 169] on button "1 . curioso" at bounding box center [147, 180] width 295 height 71
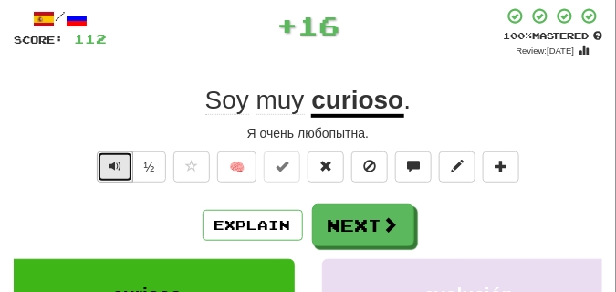
click at [120, 157] on button "Text-to-speech controls" at bounding box center [115, 166] width 37 height 31
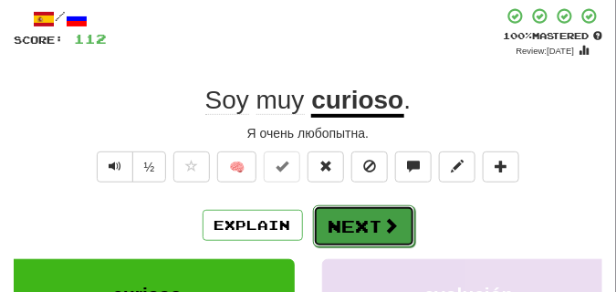
click at [353, 211] on button "Next" at bounding box center [364, 226] width 102 height 42
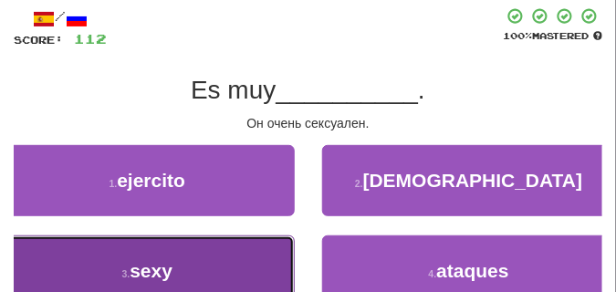
click at [182, 260] on button "3 . sexy" at bounding box center [147, 270] width 295 height 71
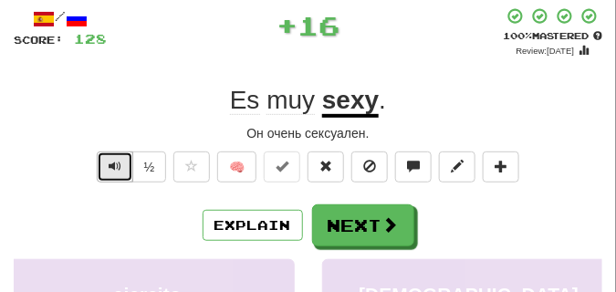
click at [110, 162] on span "Text-to-speech controls" at bounding box center [115, 166] width 13 height 13
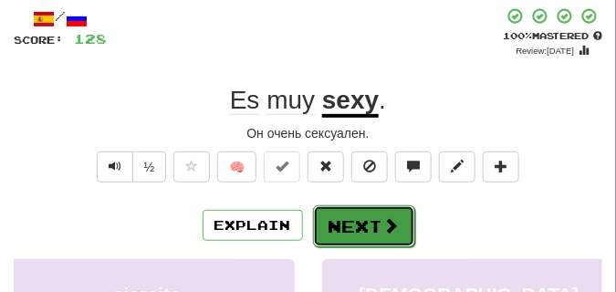
click at [364, 211] on button "Next" at bounding box center [364, 226] width 102 height 42
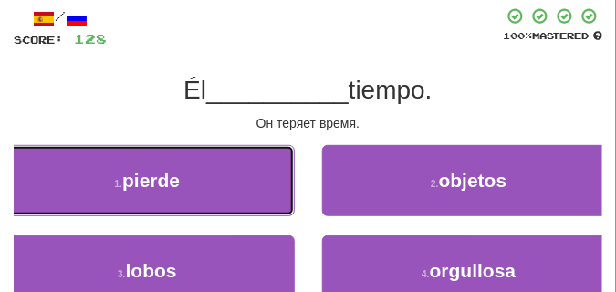
click at [244, 196] on button "1 . pierde" at bounding box center [147, 180] width 295 height 71
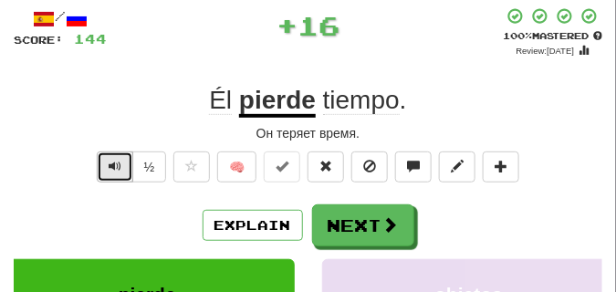
click at [110, 163] on span "Text-to-speech controls" at bounding box center [115, 166] width 13 height 13
click at [111, 163] on span "Text-to-speech controls" at bounding box center [115, 166] width 13 height 13
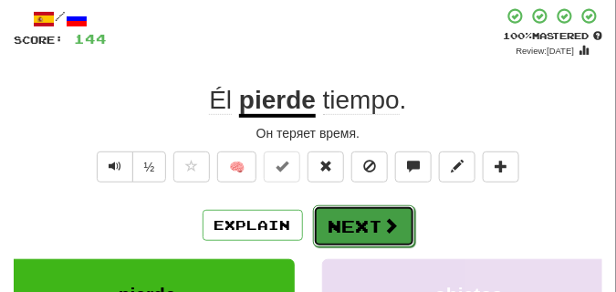
click at [348, 212] on button "Next" at bounding box center [364, 226] width 102 height 42
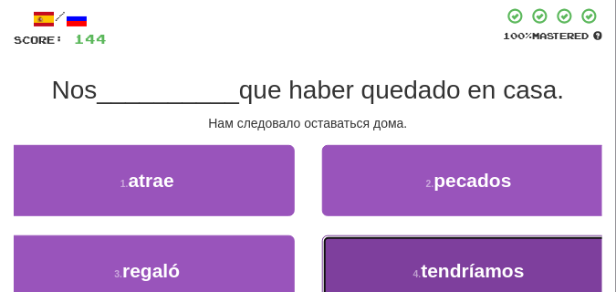
click at [432, 252] on button "4 . tendríamos" at bounding box center [469, 270] width 295 height 71
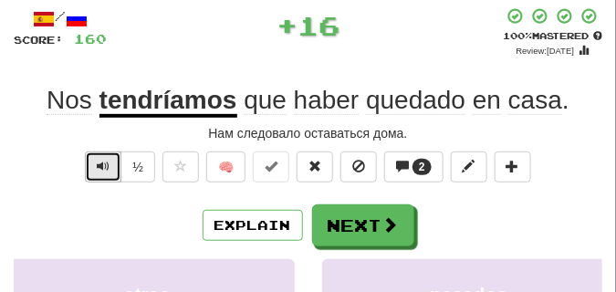
click at [100, 162] on span "Text-to-speech controls" at bounding box center [103, 166] width 13 height 13
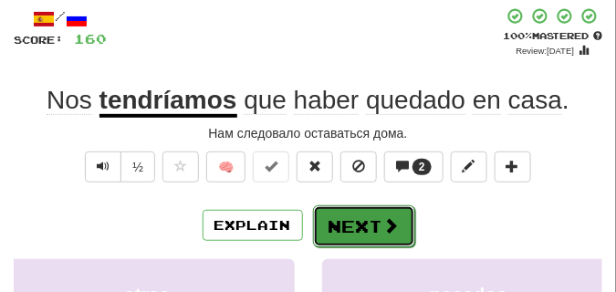
click at [366, 214] on button "Next" at bounding box center [364, 226] width 102 height 42
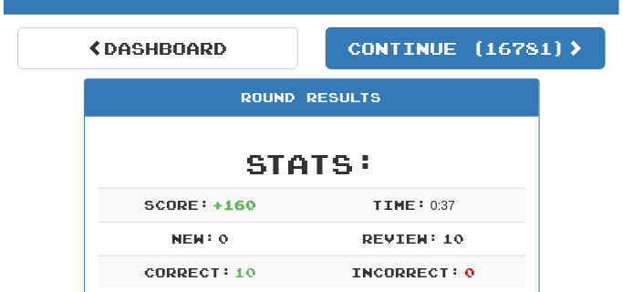
scroll to position [35, 0]
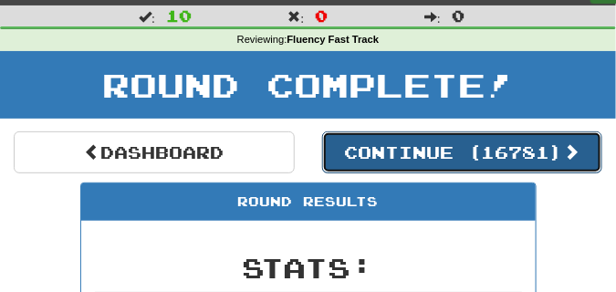
click at [399, 163] on button "Continue ( 16781 )" at bounding box center [462, 152] width 281 height 42
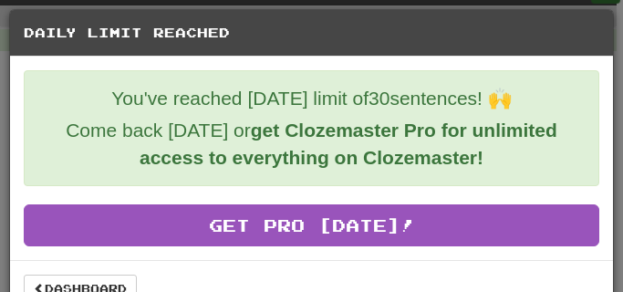
scroll to position [33, 0]
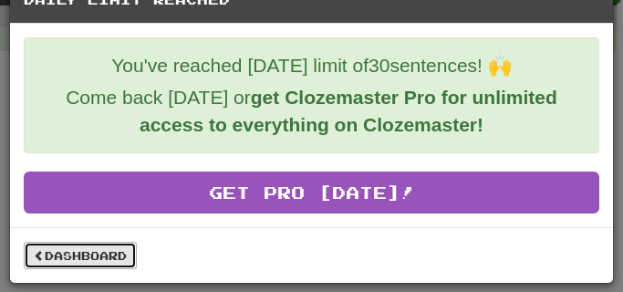
click at [99, 250] on link "Dashboard" at bounding box center [80, 255] width 113 height 27
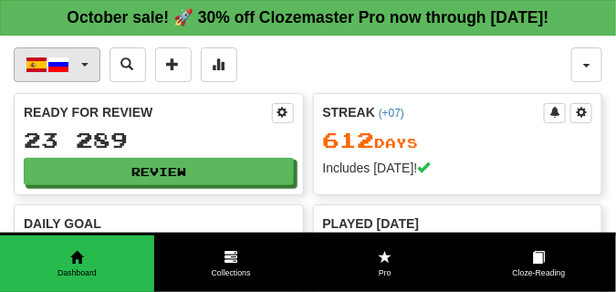
click at [82, 63] on span "button" at bounding box center [84, 65] width 7 height 4
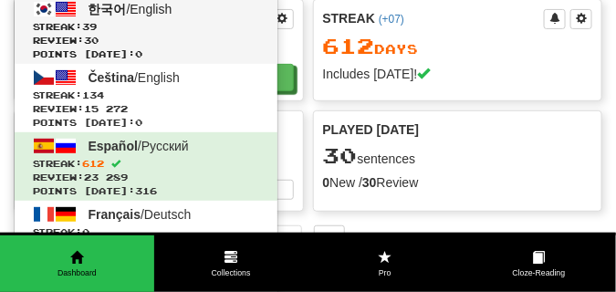
scroll to position [91, 0]
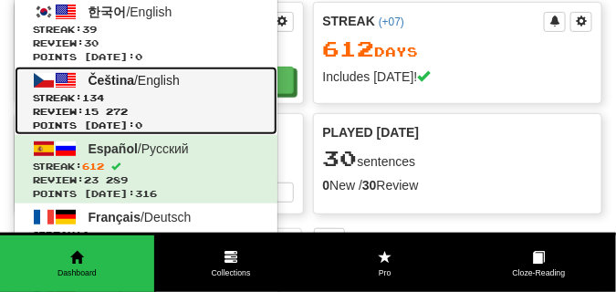
click at [104, 100] on span "134" at bounding box center [93, 97] width 22 height 11
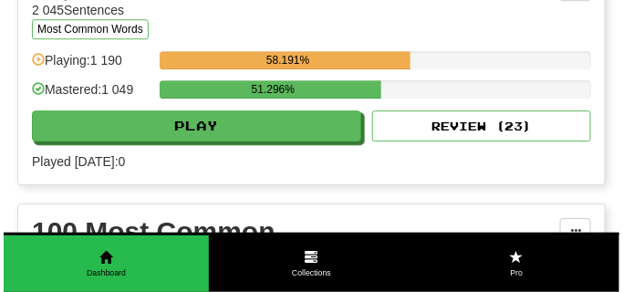
scroll to position [2145, 0]
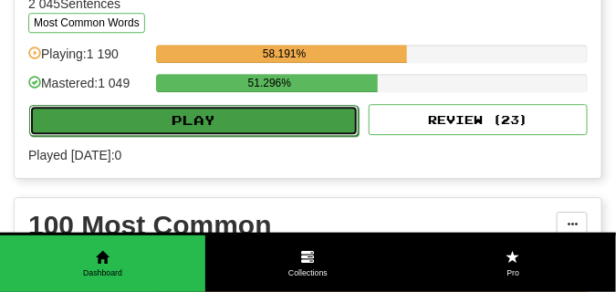
click at [244, 124] on button "Play" at bounding box center [193, 120] width 329 height 31
select select "**"
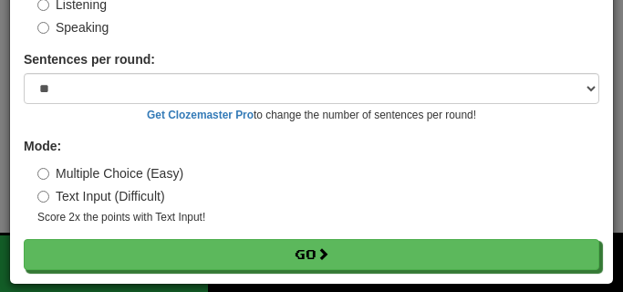
scroll to position [154, 0]
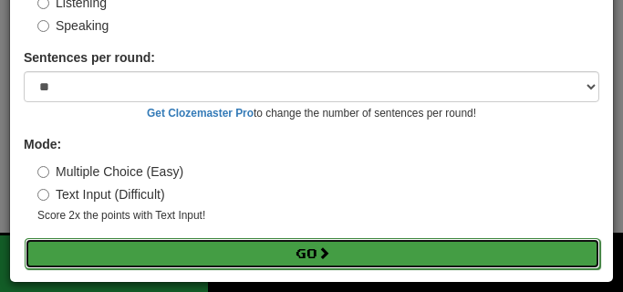
click at [245, 245] on button "Go" at bounding box center [313, 253] width 576 height 31
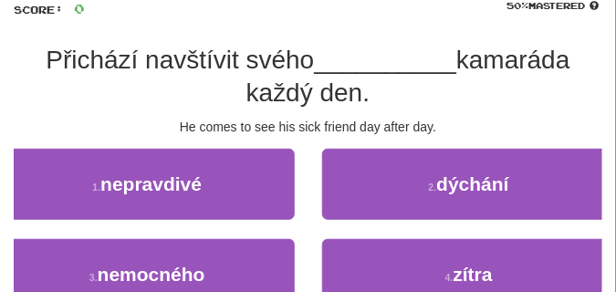
scroll to position [137, 0]
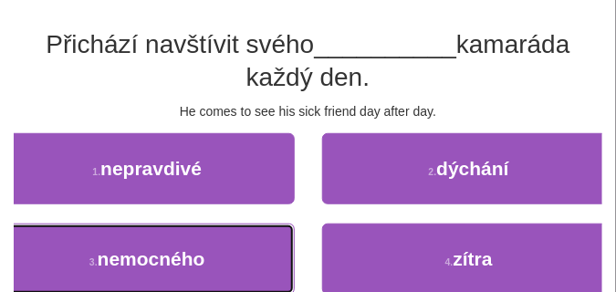
drag, startPoint x: 173, startPoint y: 244, endPoint x: 172, endPoint y: 235, distance: 9.2
click at [173, 243] on button "3 . nemocného" at bounding box center [147, 259] width 295 height 71
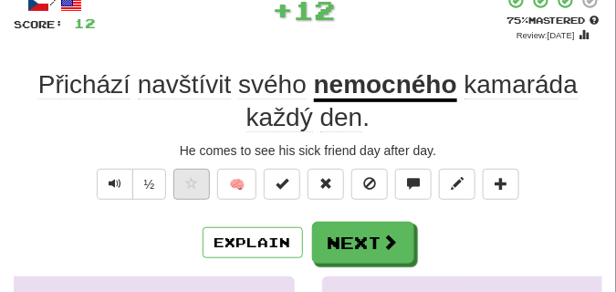
scroll to position [91, 0]
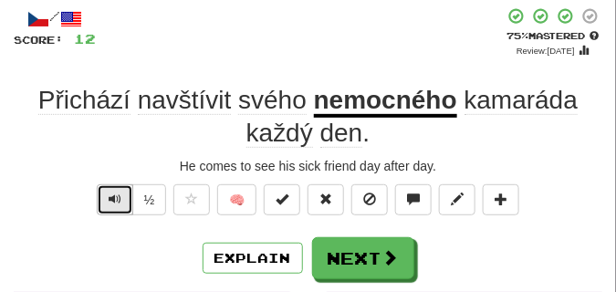
click at [113, 203] on span "Text-to-speech controls" at bounding box center [115, 199] width 13 height 13
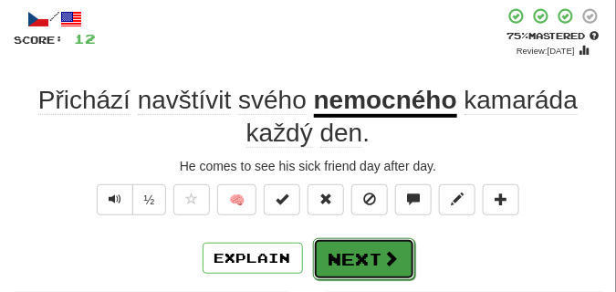
click at [363, 245] on button "Next" at bounding box center [364, 259] width 102 height 42
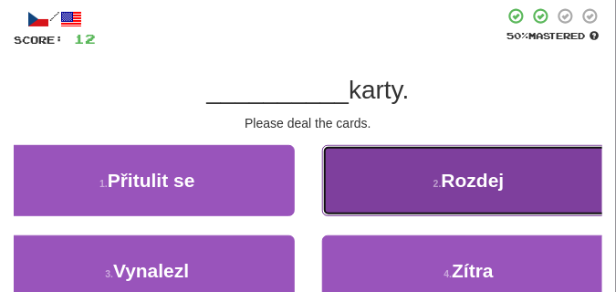
click at [360, 175] on button "2 . Rozdej" at bounding box center [469, 180] width 295 height 71
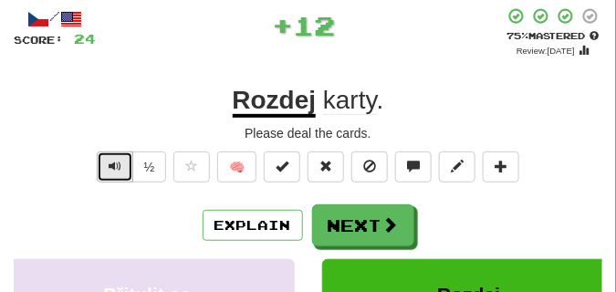
click at [110, 172] on span "Text-to-speech controls" at bounding box center [115, 166] width 13 height 13
click at [111, 172] on span "Text-to-speech controls" at bounding box center [115, 166] width 13 height 13
click at [111, 173] on button "Text-to-speech controls" at bounding box center [115, 166] width 37 height 31
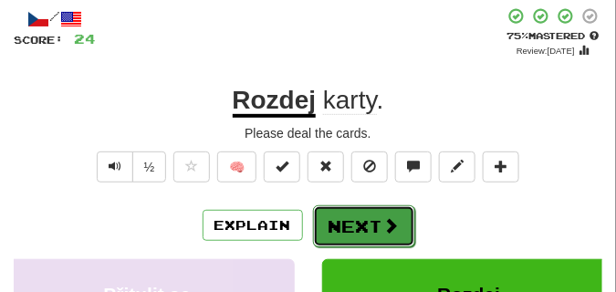
click at [339, 206] on button "Next" at bounding box center [364, 226] width 102 height 42
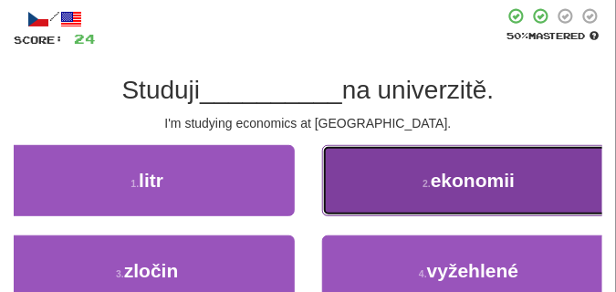
click at [363, 187] on button "2 . ekonomii" at bounding box center [469, 180] width 295 height 71
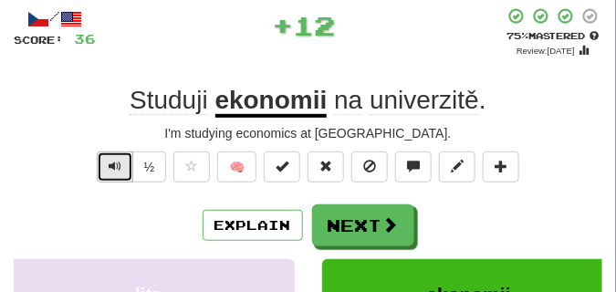
click at [116, 163] on span "Text-to-speech controls" at bounding box center [115, 166] width 13 height 13
click at [117, 164] on span "Text-to-speech controls" at bounding box center [115, 166] width 13 height 13
click at [117, 166] on span "Text-to-speech controls" at bounding box center [115, 166] width 13 height 13
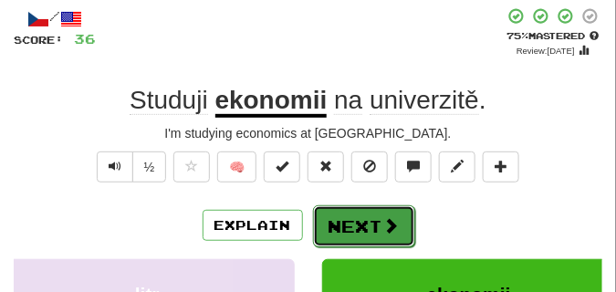
click at [359, 215] on button "Next" at bounding box center [364, 226] width 102 height 42
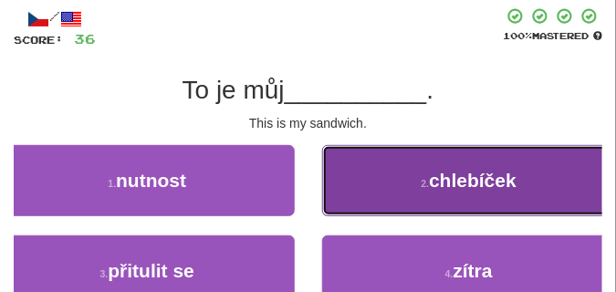
click at [391, 168] on button "2 . chlebíček" at bounding box center [469, 180] width 295 height 71
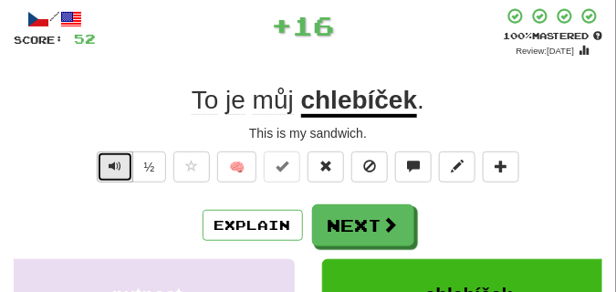
click at [120, 164] on button "Text-to-speech controls" at bounding box center [115, 166] width 37 height 31
click at [120, 165] on button "Text-to-speech controls" at bounding box center [115, 166] width 37 height 31
click at [120, 169] on button "Text-to-speech controls" at bounding box center [115, 166] width 37 height 31
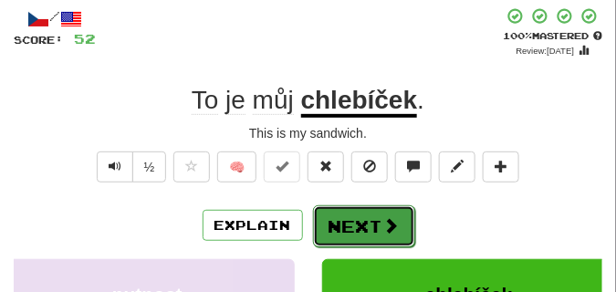
click at [350, 220] on button "Next" at bounding box center [364, 226] width 102 height 42
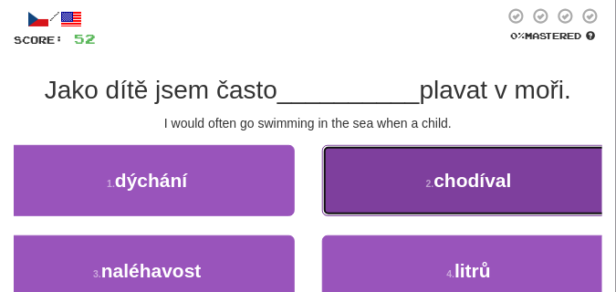
click at [385, 181] on button "2 . chodíval" at bounding box center [469, 180] width 295 height 71
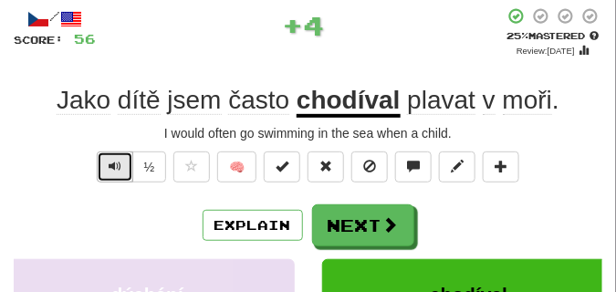
click at [116, 160] on span "Text-to-speech controls" at bounding box center [115, 166] width 13 height 13
click at [117, 160] on span "Text-to-speech controls" at bounding box center [115, 166] width 13 height 13
click at [117, 161] on span "Text-to-speech controls" at bounding box center [115, 166] width 13 height 13
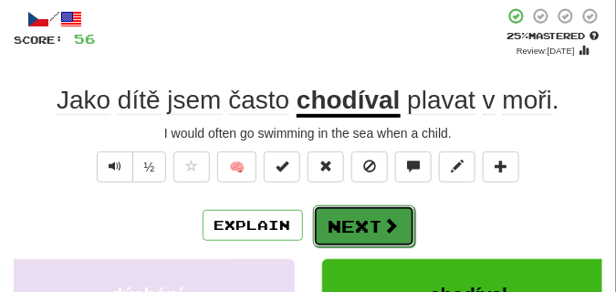
click at [383, 221] on span at bounding box center [391, 225] width 16 height 16
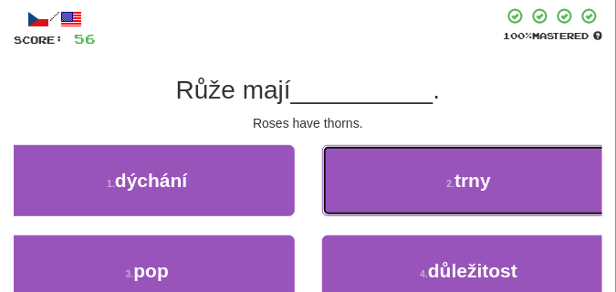
drag, startPoint x: 423, startPoint y: 188, endPoint x: 394, endPoint y: 182, distance: 29.0
click at [422, 186] on button "2 . trny" at bounding box center [469, 180] width 295 height 71
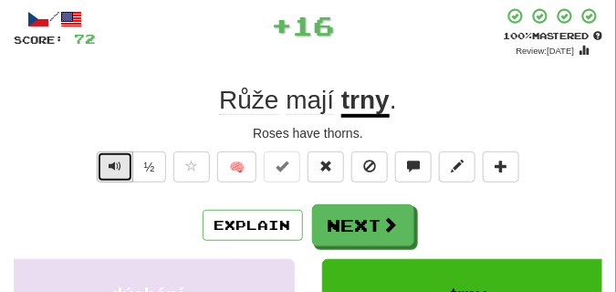
click at [104, 159] on button "Text-to-speech controls" at bounding box center [115, 166] width 37 height 31
click at [106, 159] on button "Text-to-speech controls" at bounding box center [115, 166] width 37 height 31
click at [107, 160] on button "Text-to-speech controls" at bounding box center [115, 166] width 37 height 31
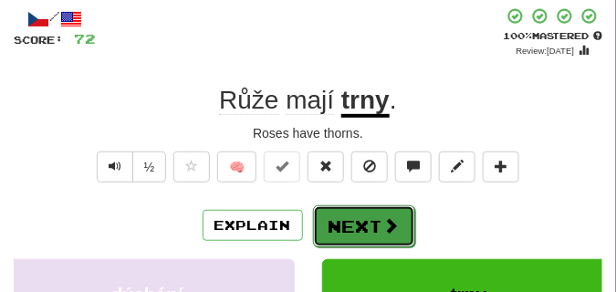
click at [363, 211] on button "Next" at bounding box center [364, 226] width 102 height 42
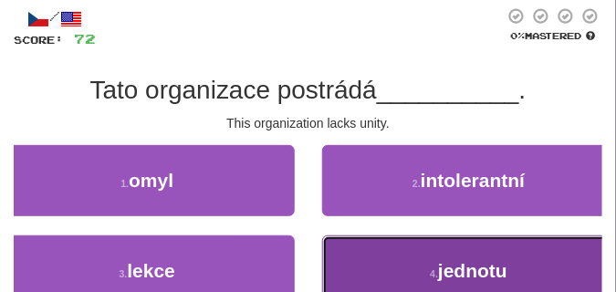
click at [376, 258] on button "4 . jednotu" at bounding box center [469, 270] width 295 height 71
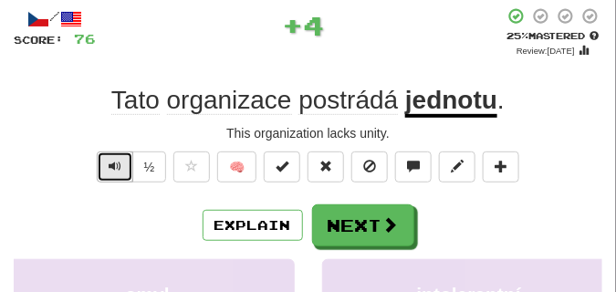
click at [120, 163] on button "Text-to-speech controls" at bounding box center [115, 166] width 37 height 31
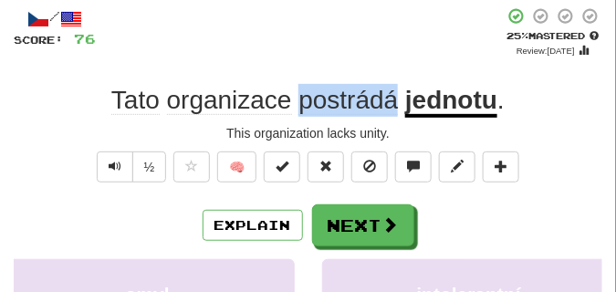
drag, startPoint x: 298, startPoint y: 97, endPoint x: 396, endPoint y: 104, distance: 97.9
click at [396, 104] on span "Tato organizace postrádá" at bounding box center [258, 100] width 294 height 28
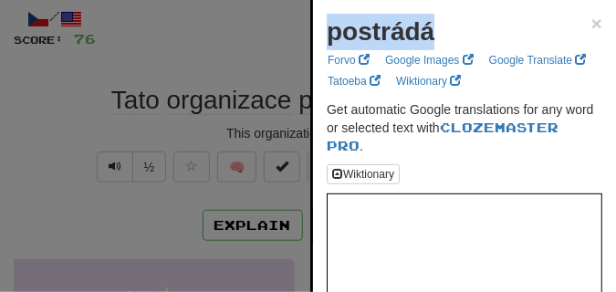
drag, startPoint x: 322, startPoint y: 31, endPoint x: 436, endPoint y: 37, distance: 114.2
copy strong "postrádá"
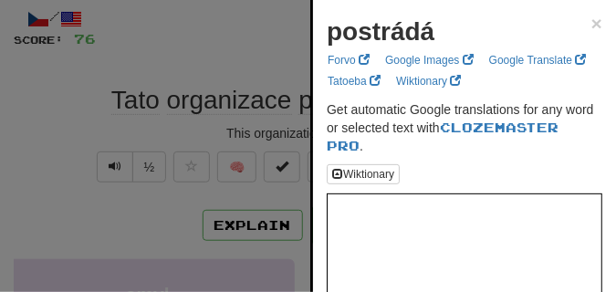
click at [128, 1] on div at bounding box center [308, 146] width 616 height 292
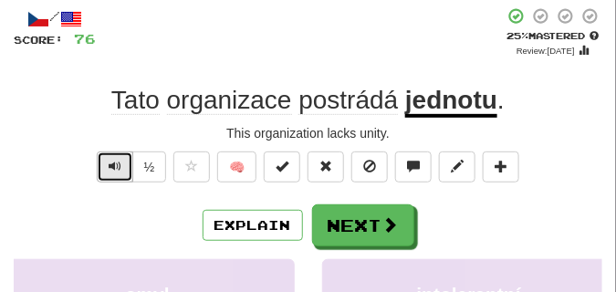
click at [118, 164] on span "Text-to-speech controls" at bounding box center [115, 166] width 13 height 13
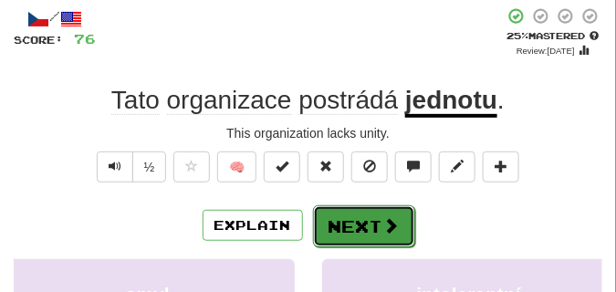
click at [348, 212] on button "Next" at bounding box center [364, 226] width 102 height 42
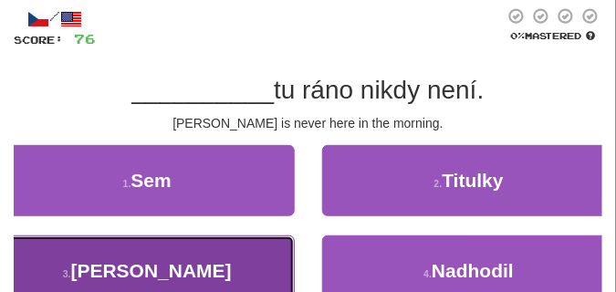
click at [199, 260] on button "3 . Tomáš" at bounding box center [147, 270] width 295 height 71
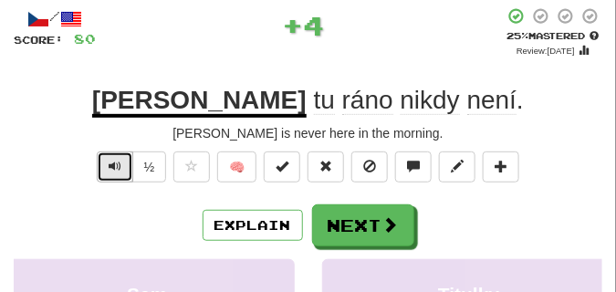
click at [115, 166] on span "Text-to-speech controls" at bounding box center [115, 166] width 13 height 13
click at [116, 166] on span "Text-to-speech controls" at bounding box center [115, 166] width 13 height 13
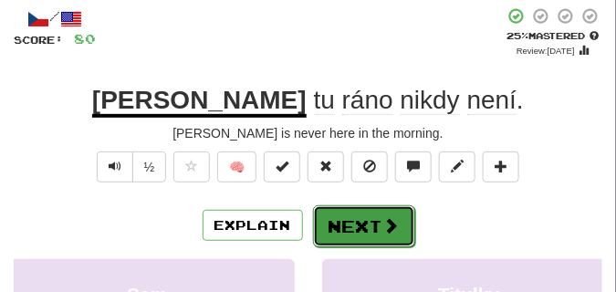
click at [363, 215] on button "Next" at bounding box center [364, 226] width 102 height 42
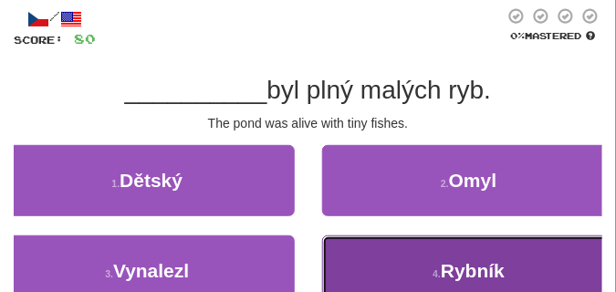
click at [341, 242] on button "4 . Rybník" at bounding box center [469, 270] width 295 height 71
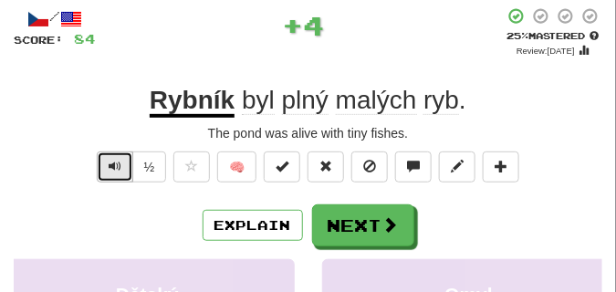
click at [114, 166] on span "Text-to-speech controls" at bounding box center [115, 166] width 13 height 13
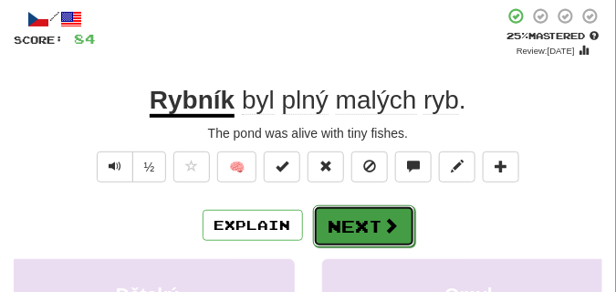
click at [350, 212] on button "Next" at bounding box center [364, 226] width 102 height 42
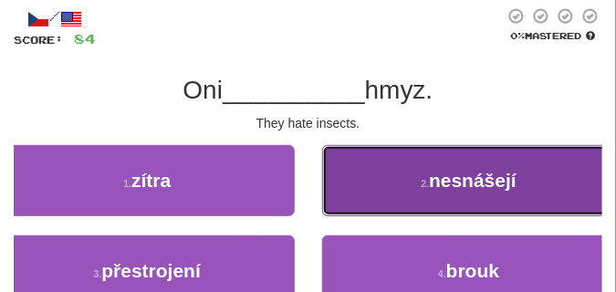
click at [402, 183] on button "2 . nesnášejí" at bounding box center [469, 180] width 295 height 71
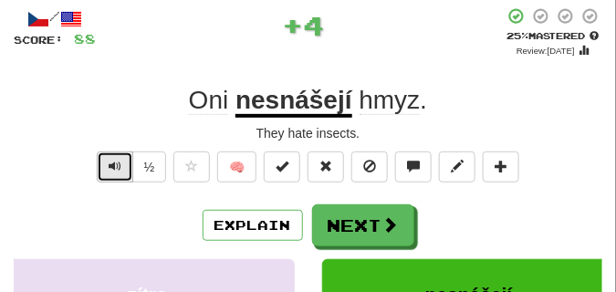
click at [115, 165] on span "Text-to-speech controls" at bounding box center [115, 166] width 13 height 13
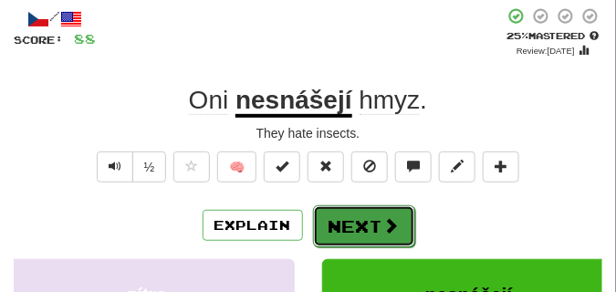
click at [349, 210] on button "Next" at bounding box center [364, 226] width 102 height 42
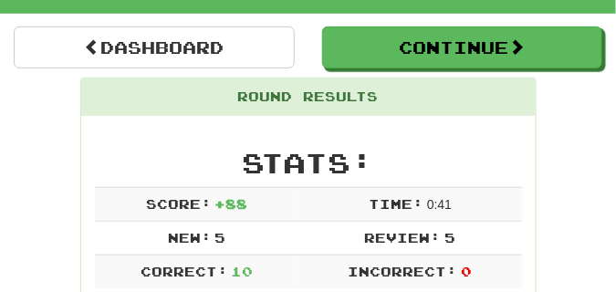
scroll to position [126, 0]
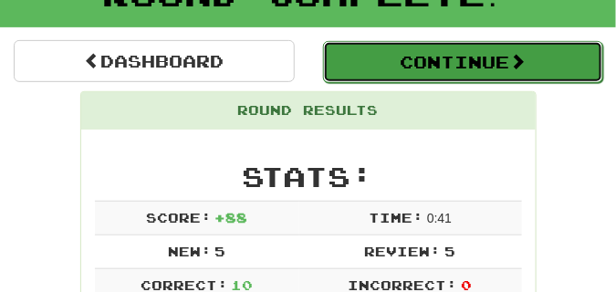
click at [373, 64] on button "Continue" at bounding box center [463, 62] width 281 height 42
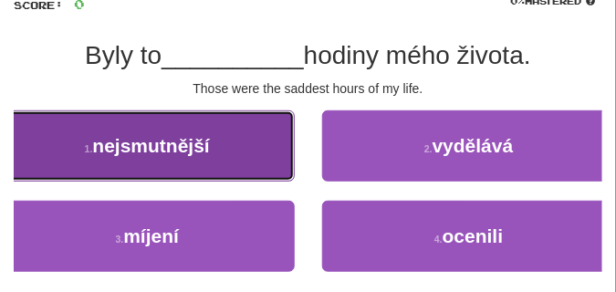
click at [269, 155] on button "1 . nejsmutnější" at bounding box center [147, 145] width 295 height 71
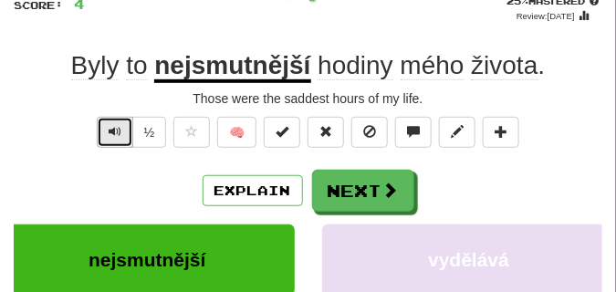
click at [117, 134] on span "Text-to-speech controls" at bounding box center [115, 131] width 13 height 13
click at [118, 135] on span "Text-to-speech controls" at bounding box center [115, 131] width 13 height 13
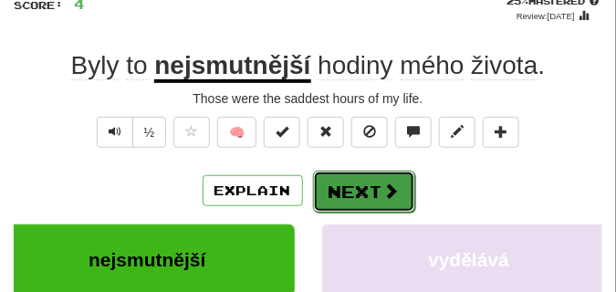
click at [392, 179] on button "Next" at bounding box center [364, 192] width 102 height 42
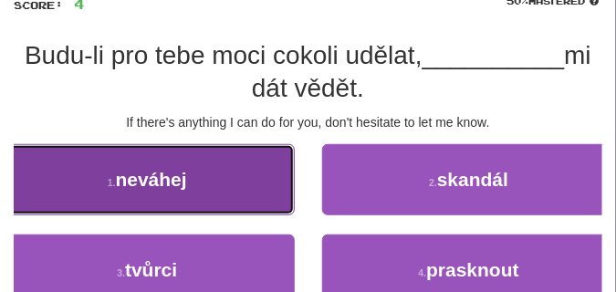
click at [210, 188] on button "1 . neváhej" at bounding box center [147, 179] width 295 height 71
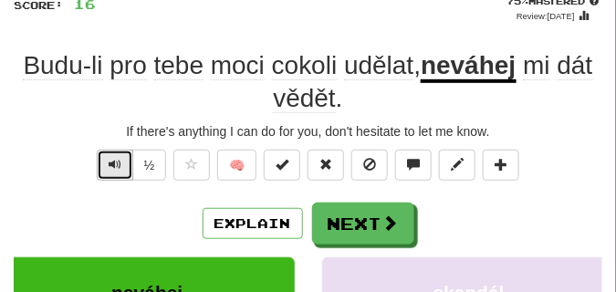
click at [110, 163] on span "Text-to-speech controls" at bounding box center [115, 164] width 13 height 13
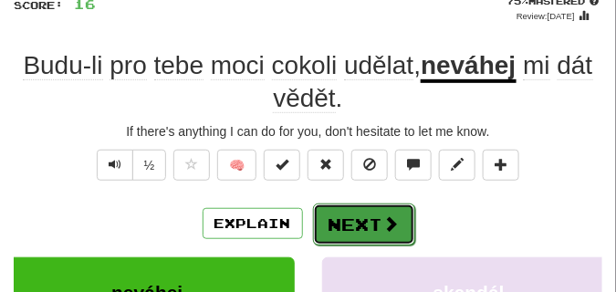
click at [376, 211] on button "Next" at bounding box center [364, 225] width 102 height 42
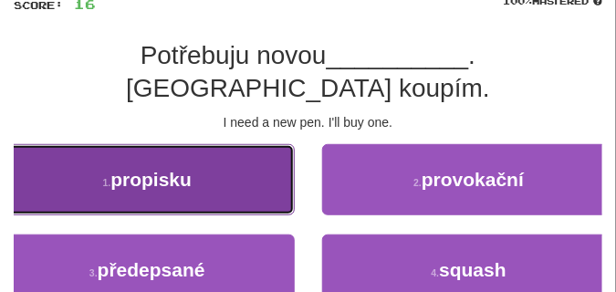
click at [162, 169] on span "propisku" at bounding box center [150, 179] width 81 height 21
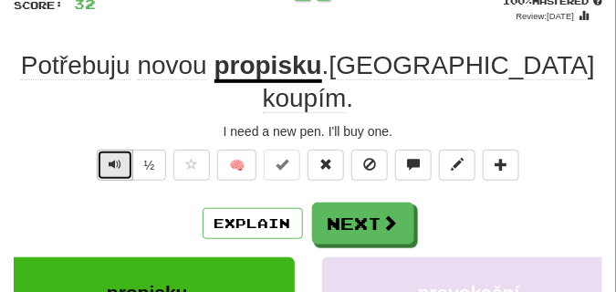
click at [124, 150] on button "Text-to-speech controls" at bounding box center [115, 165] width 37 height 31
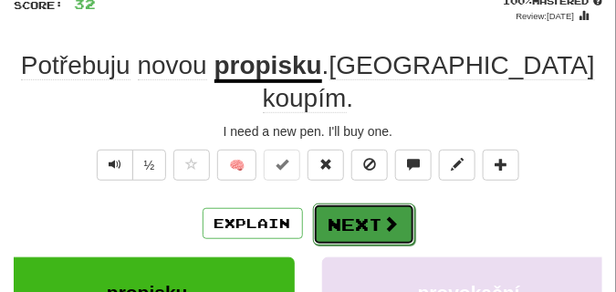
click at [350, 204] on button "Next" at bounding box center [364, 225] width 102 height 42
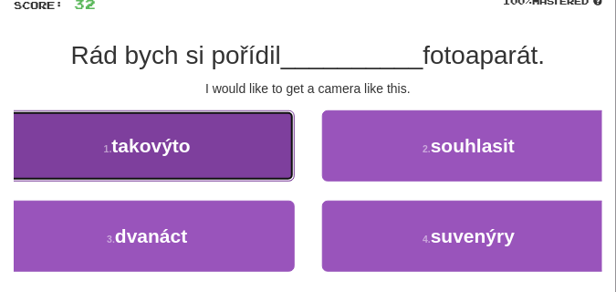
click at [249, 151] on button "1 . takovýto" at bounding box center [147, 145] width 295 height 71
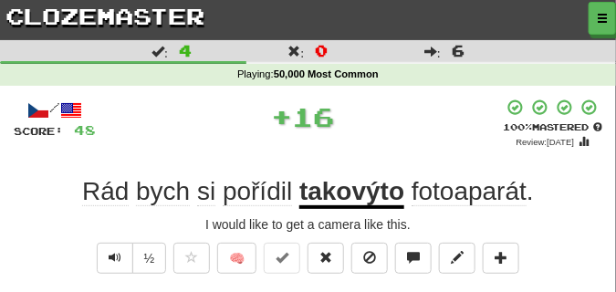
scroll to position [46, 0]
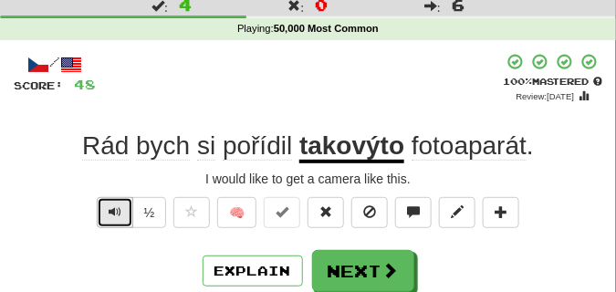
click at [116, 212] on span "Text-to-speech controls" at bounding box center [115, 211] width 13 height 13
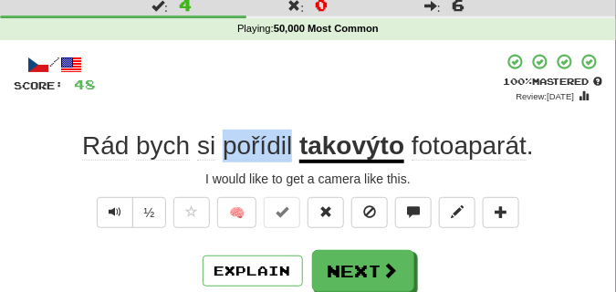
drag, startPoint x: 224, startPoint y: 143, endPoint x: 291, endPoint y: 141, distance: 66.6
click at [291, 141] on span "pořídil" at bounding box center [257, 145] width 69 height 29
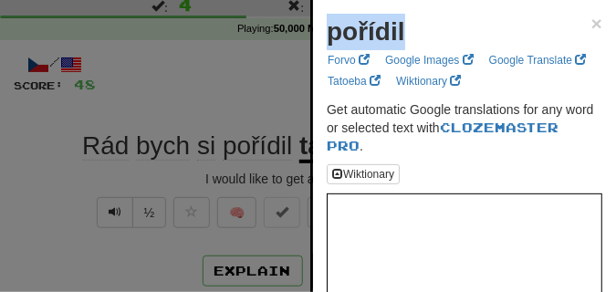
drag, startPoint x: 320, startPoint y: 32, endPoint x: 406, endPoint y: 35, distance: 85.8
copy strong "pořídil"
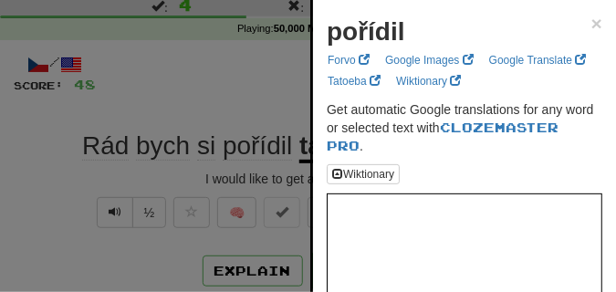
click at [178, 70] on div at bounding box center [308, 146] width 616 height 292
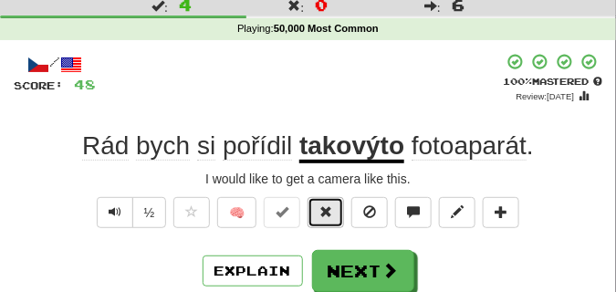
click at [314, 215] on button at bounding box center [326, 212] width 37 height 31
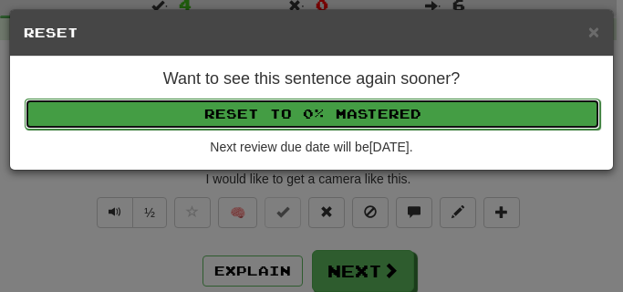
click at [283, 113] on button "Reset to 0% Mastered" at bounding box center [313, 114] width 576 height 31
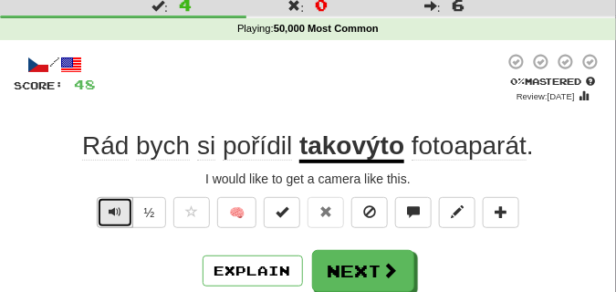
click at [115, 205] on span "Text-to-speech controls" at bounding box center [115, 211] width 13 height 13
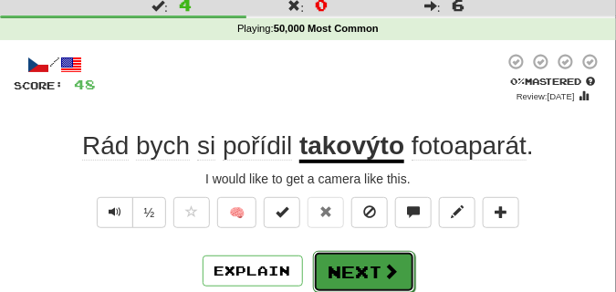
click at [356, 256] on button "Next" at bounding box center [364, 272] width 102 height 42
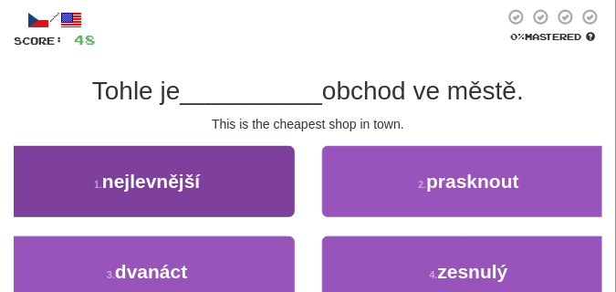
scroll to position [137, 0]
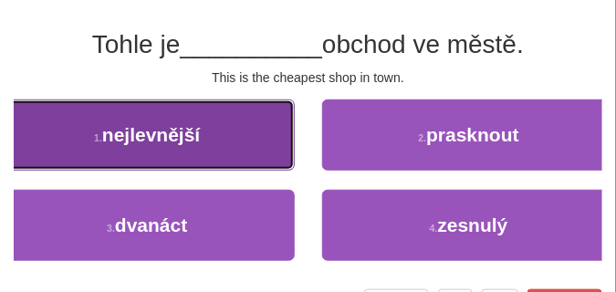
click at [185, 129] on span "nejlevnější" at bounding box center [151, 134] width 98 height 21
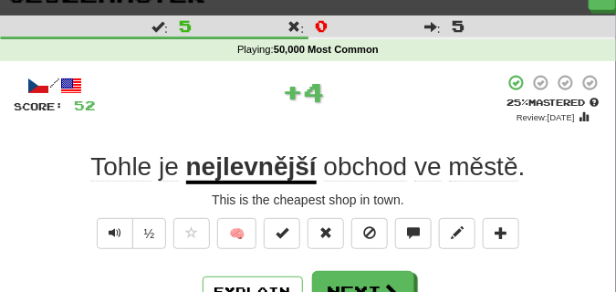
scroll to position [46, 0]
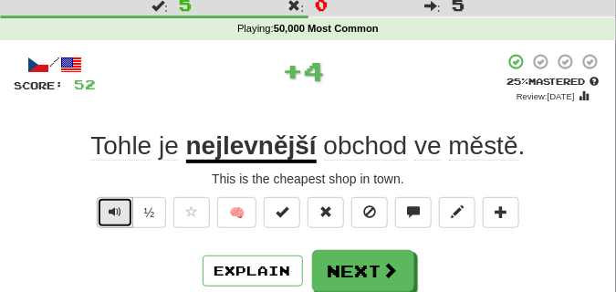
click at [116, 205] on span "Text-to-speech controls" at bounding box center [115, 211] width 13 height 13
click at [119, 206] on span "Text-to-speech controls" at bounding box center [115, 211] width 13 height 13
click at [120, 207] on button "Text-to-speech controls" at bounding box center [115, 212] width 37 height 31
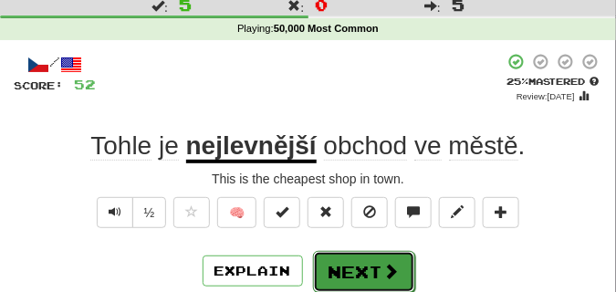
click at [360, 257] on button "Next" at bounding box center [364, 272] width 102 height 42
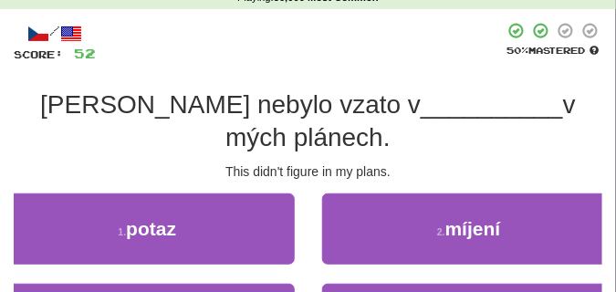
scroll to position [91, 0]
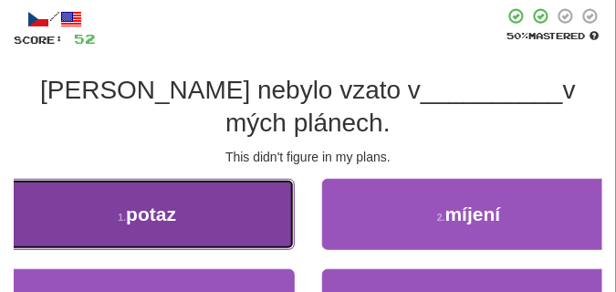
click at [165, 204] on span "potaz" at bounding box center [151, 214] width 50 height 21
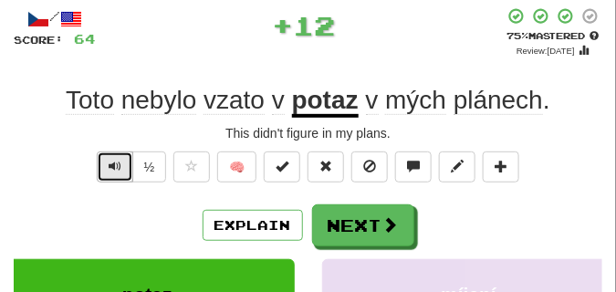
click at [111, 163] on span "Text-to-speech controls" at bounding box center [115, 166] width 13 height 13
click at [112, 164] on span "Text-to-speech controls" at bounding box center [115, 166] width 13 height 13
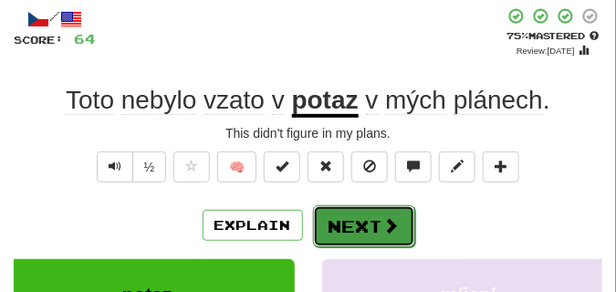
click at [345, 212] on button "Next" at bounding box center [364, 226] width 102 height 42
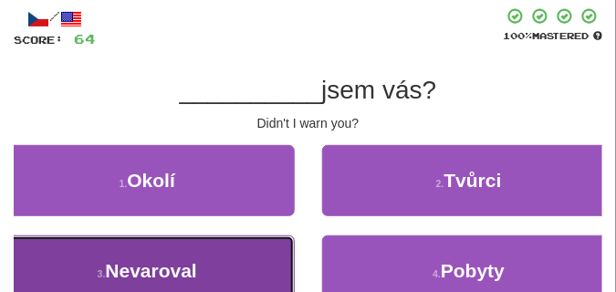
click at [118, 267] on span "Nevaroval" at bounding box center [150, 270] width 91 height 21
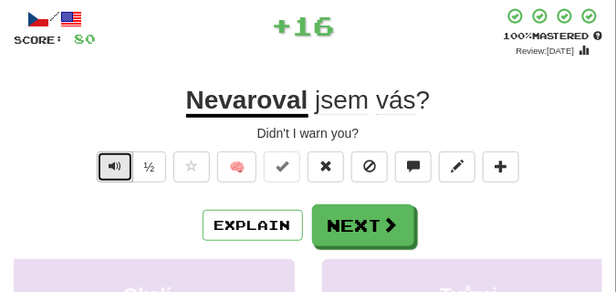
click at [121, 159] on button "Text-to-speech controls" at bounding box center [115, 166] width 37 height 31
click at [122, 159] on button "Text-to-speech controls" at bounding box center [115, 166] width 37 height 31
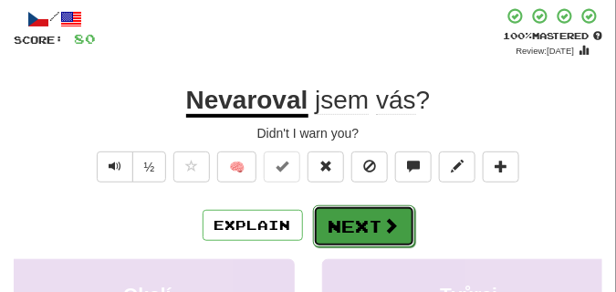
click at [357, 211] on button "Next" at bounding box center [364, 226] width 102 height 42
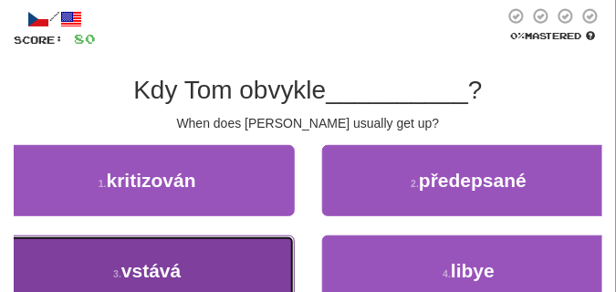
click at [157, 267] on span "vstává" at bounding box center [150, 270] width 59 height 21
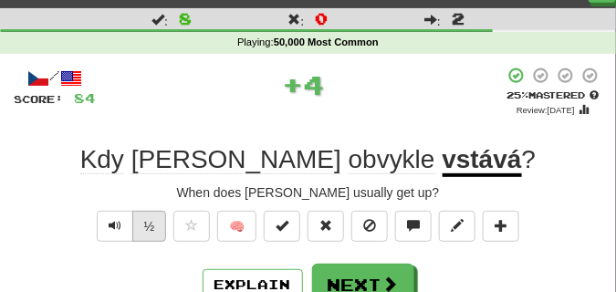
scroll to position [46, 0]
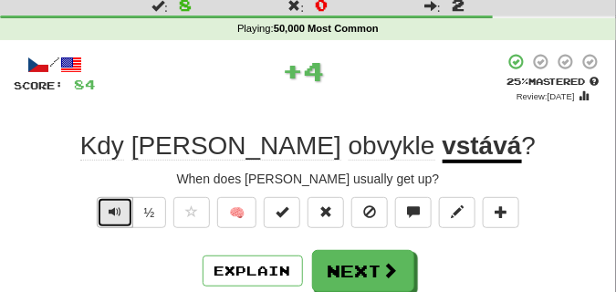
click at [116, 223] on button "Text-to-speech controls" at bounding box center [115, 212] width 37 height 31
click at [113, 214] on span "Text-to-speech controls" at bounding box center [115, 211] width 13 height 13
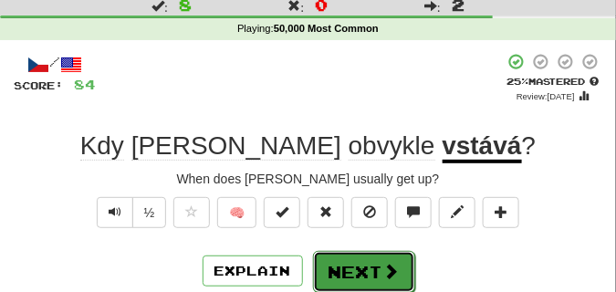
click at [354, 260] on button "Next" at bounding box center [364, 272] width 102 height 42
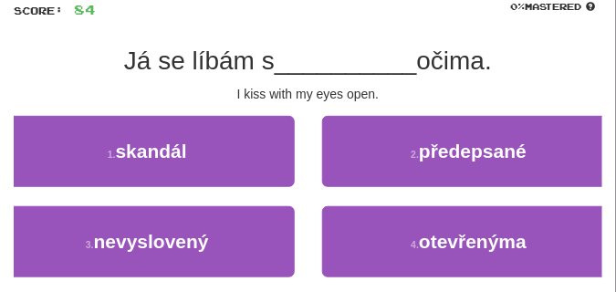
scroll to position [137, 0]
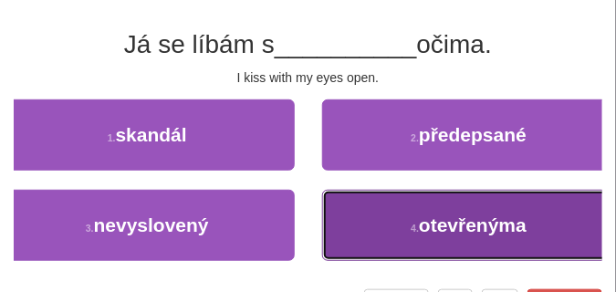
click at [380, 200] on button "4 . otevřenýma" at bounding box center [469, 225] width 295 height 71
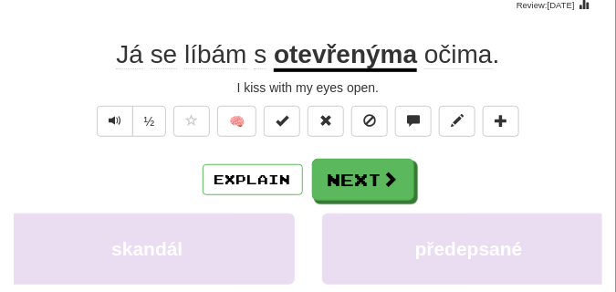
scroll to position [91, 0]
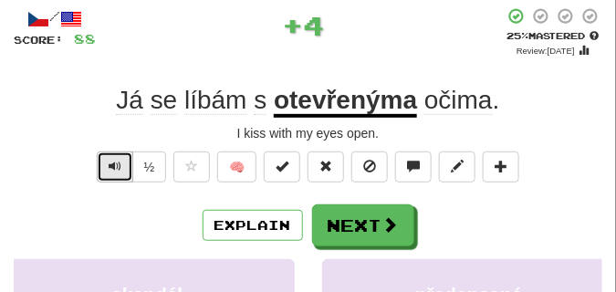
click at [120, 167] on span "Text-to-speech controls" at bounding box center [115, 166] width 13 height 13
click at [120, 168] on span "Text-to-speech controls" at bounding box center [115, 166] width 13 height 13
click at [120, 169] on span "Text-to-speech controls" at bounding box center [115, 166] width 13 height 13
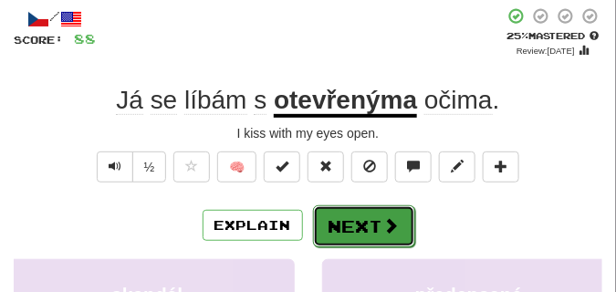
click at [378, 212] on button "Next" at bounding box center [364, 226] width 102 height 42
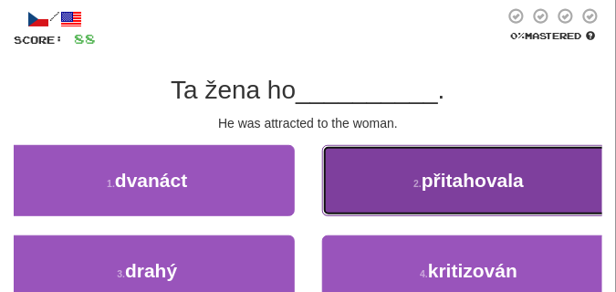
click at [352, 162] on button "2 . přitahovala" at bounding box center [469, 180] width 295 height 71
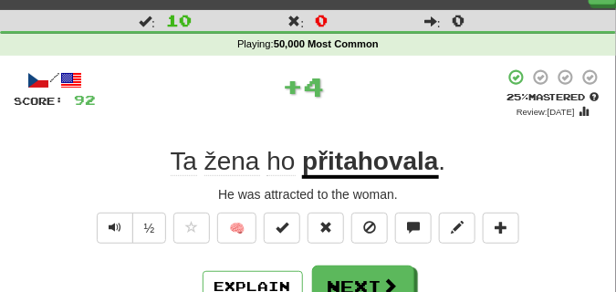
scroll to position [46, 0]
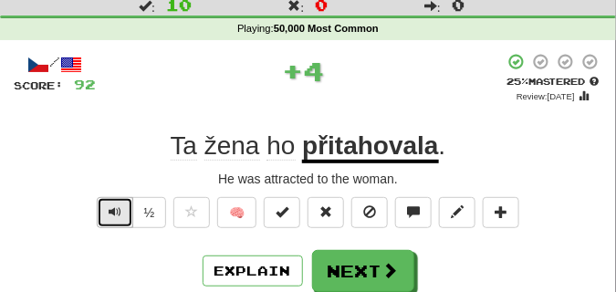
click at [122, 213] on button "Text-to-speech controls" at bounding box center [115, 212] width 37 height 31
click at [122, 214] on button "Text-to-speech controls" at bounding box center [115, 212] width 37 height 31
click at [124, 214] on button "Text-to-speech controls" at bounding box center [115, 212] width 37 height 31
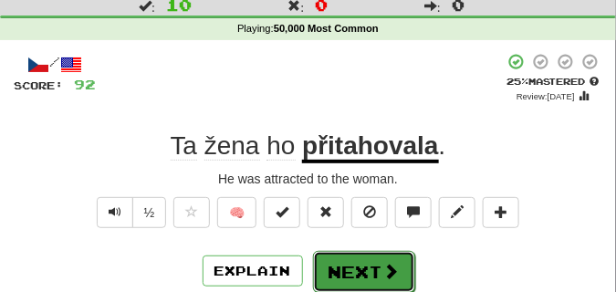
click at [355, 259] on button "Next" at bounding box center [364, 272] width 102 height 42
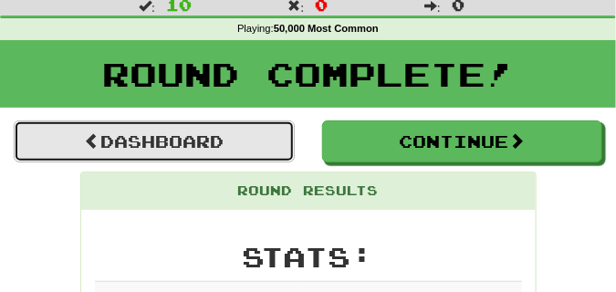
click at [284, 151] on link "Dashboard" at bounding box center [154, 141] width 281 height 42
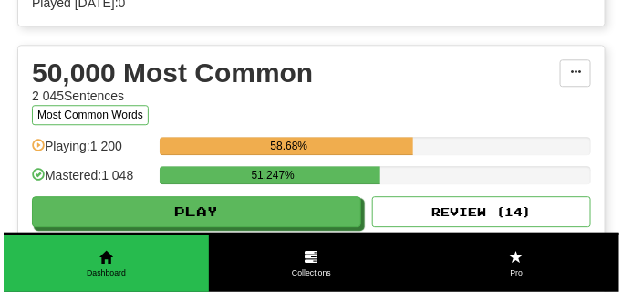
scroll to position [2053, 0]
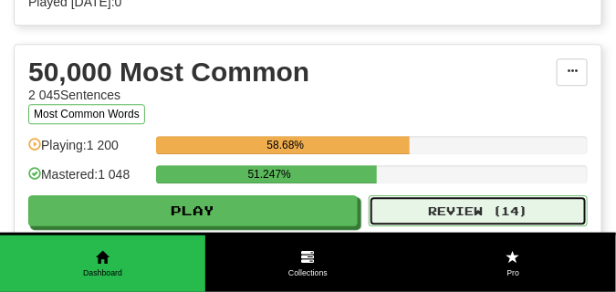
click at [453, 204] on button "Review ( 14 )" at bounding box center [478, 210] width 219 height 31
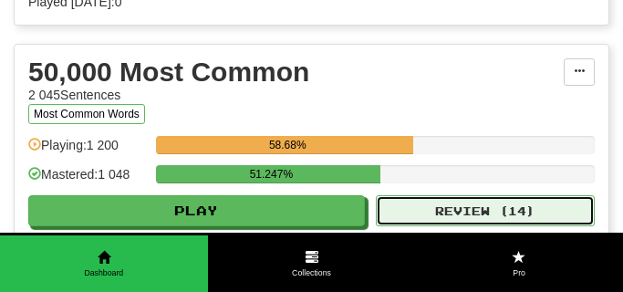
select select "**"
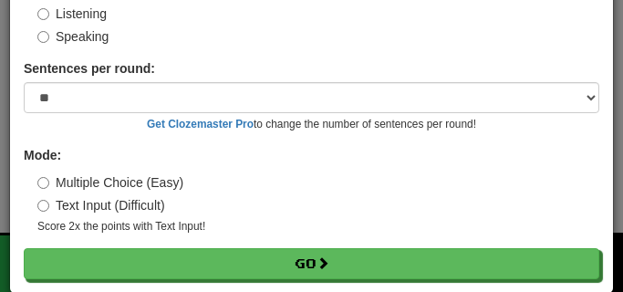
scroll to position [170, 0]
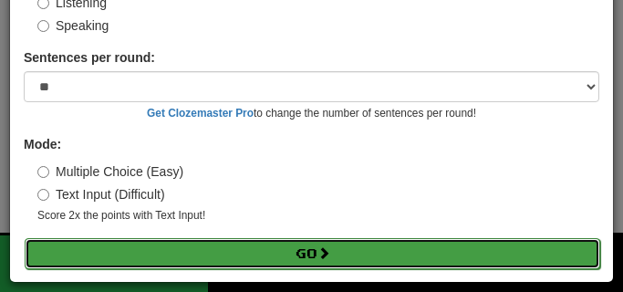
click at [242, 248] on button "Go" at bounding box center [313, 253] width 576 height 31
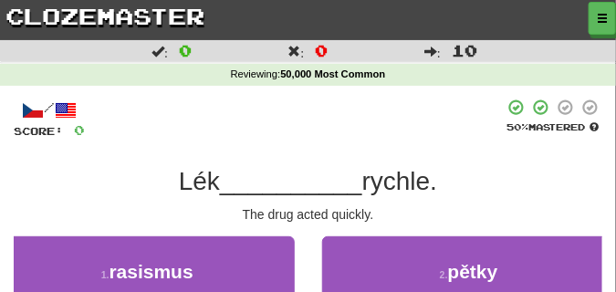
scroll to position [91, 0]
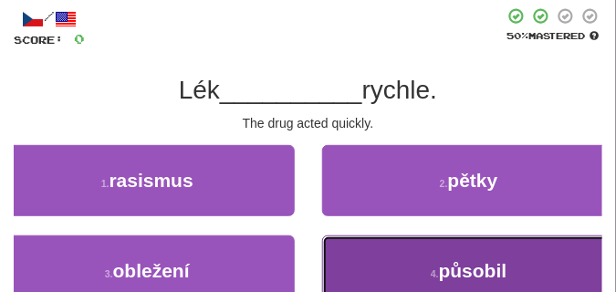
click at [380, 262] on button "4 . působil" at bounding box center [469, 270] width 295 height 71
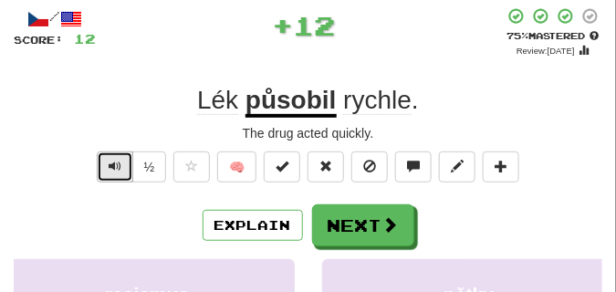
click at [115, 163] on span "Text-to-speech controls" at bounding box center [115, 166] width 13 height 13
click at [116, 164] on span "Text-to-speech controls" at bounding box center [115, 166] width 13 height 13
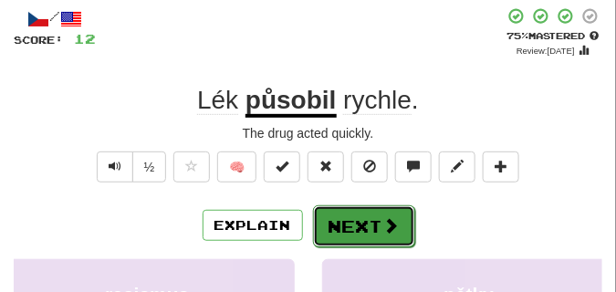
click at [359, 213] on button "Next" at bounding box center [364, 226] width 102 height 42
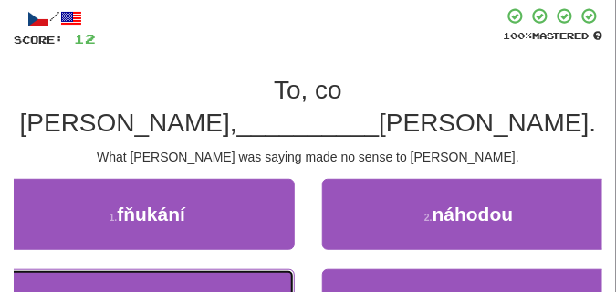
drag, startPoint x: 199, startPoint y: 283, endPoint x: 193, endPoint y: 250, distance: 33.5
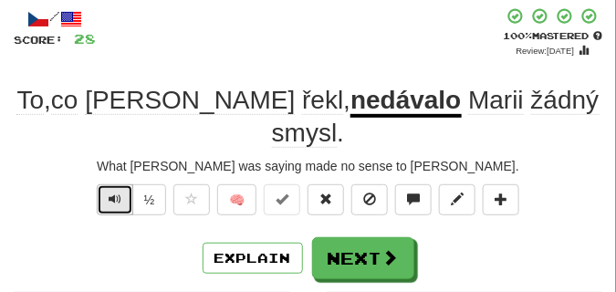
click at [107, 184] on button "Text-to-speech controls" at bounding box center [115, 199] width 37 height 31
click at [109, 193] on span "Text-to-speech controls" at bounding box center [115, 199] width 13 height 13
click at [110, 193] on span "Text-to-speech controls" at bounding box center [115, 199] width 13 height 13
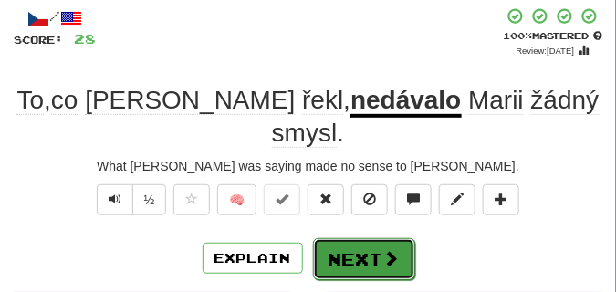
click at [362, 238] on button "Next" at bounding box center [364, 259] width 102 height 42
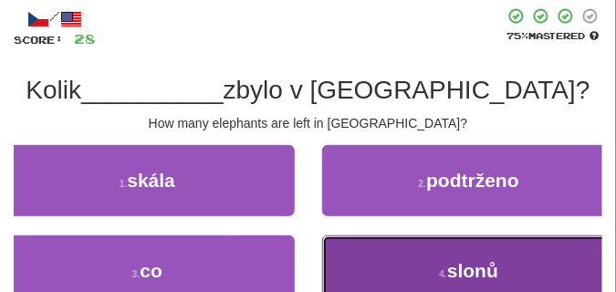
click at [391, 249] on button "4 . slonů" at bounding box center [469, 270] width 295 height 71
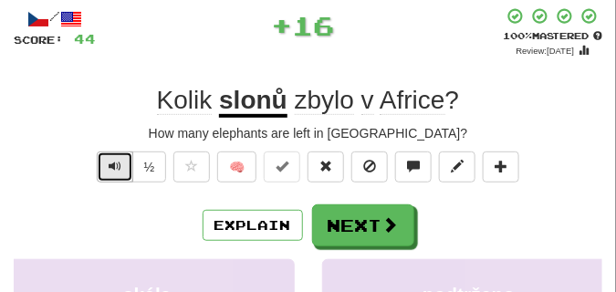
click at [99, 169] on button "Text-to-speech controls" at bounding box center [115, 166] width 37 height 31
click at [110, 167] on span "Text-to-speech controls" at bounding box center [115, 166] width 13 height 13
click at [111, 167] on span "Text-to-speech controls" at bounding box center [115, 166] width 13 height 13
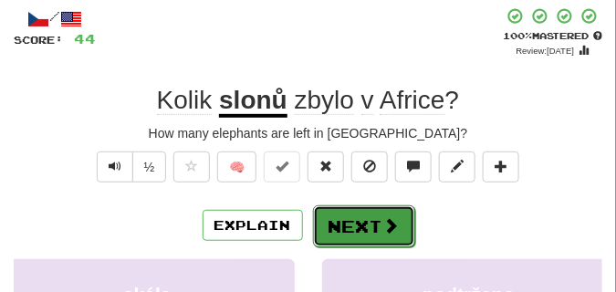
click at [368, 214] on button "Next" at bounding box center [364, 226] width 102 height 42
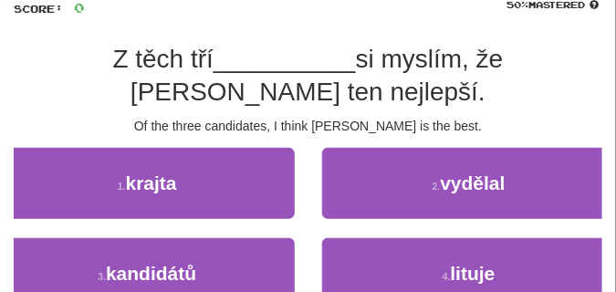
scroll to position [137, 0]
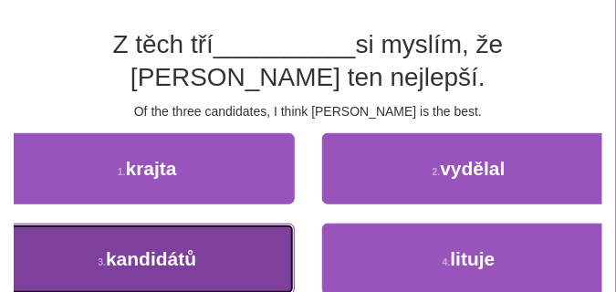
click at [193, 250] on span "kandidátů" at bounding box center [151, 258] width 90 height 21
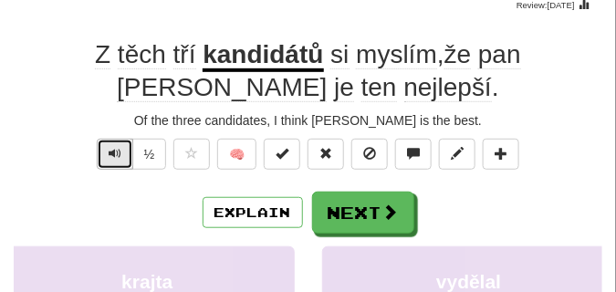
click at [115, 143] on button "Text-to-speech controls" at bounding box center [115, 154] width 37 height 31
click at [115, 144] on button "Text-to-speech controls" at bounding box center [115, 154] width 37 height 31
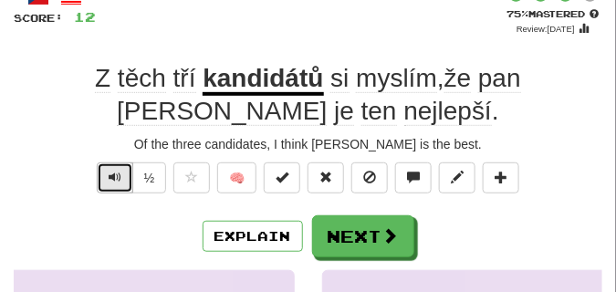
scroll to position [91, 0]
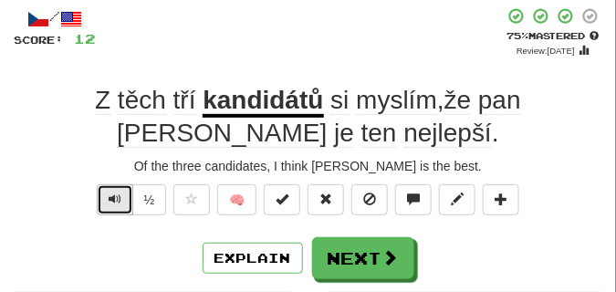
click at [112, 198] on span "Text-to-speech controls" at bounding box center [115, 199] width 13 height 13
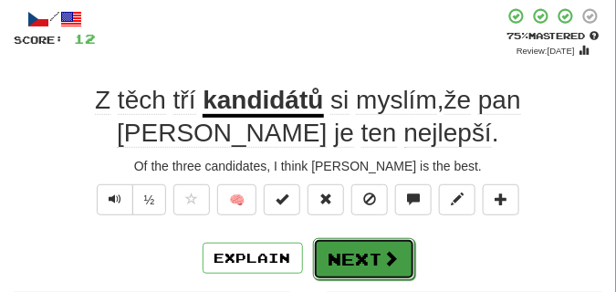
click at [380, 244] on button "Next" at bounding box center [364, 259] width 102 height 42
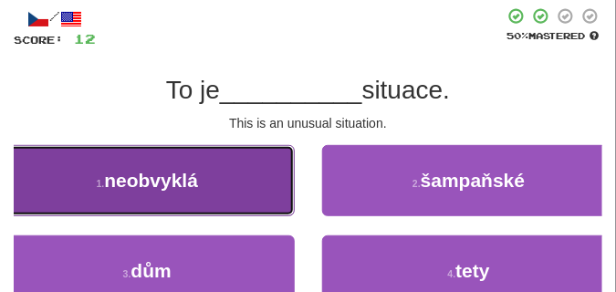
click at [193, 191] on span "neobvyklá" at bounding box center [151, 180] width 94 height 21
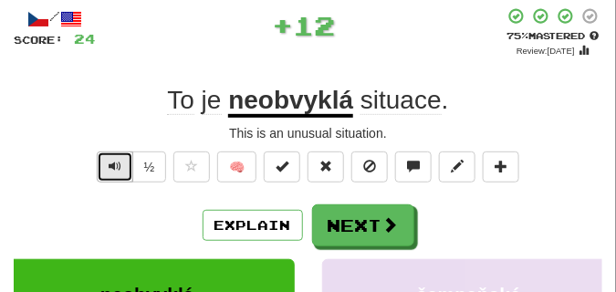
click at [110, 161] on span "Text-to-speech controls" at bounding box center [115, 166] width 13 height 13
click at [111, 161] on span "Text-to-speech controls" at bounding box center [115, 166] width 13 height 13
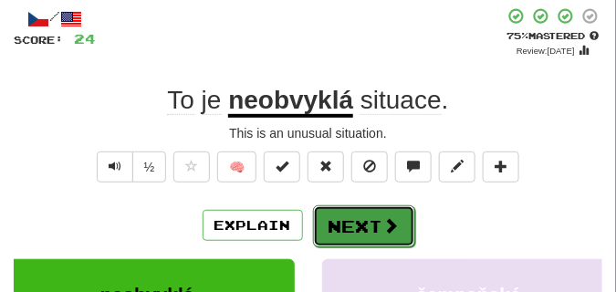
click at [373, 214] on button "Next" at bounding box center [364, 226] width 102 height 42
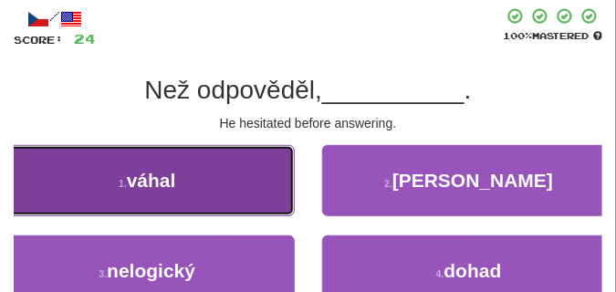
click at [242, 198] on button "1 . váhal" at bounding box center [147, 180] width 295 height 71
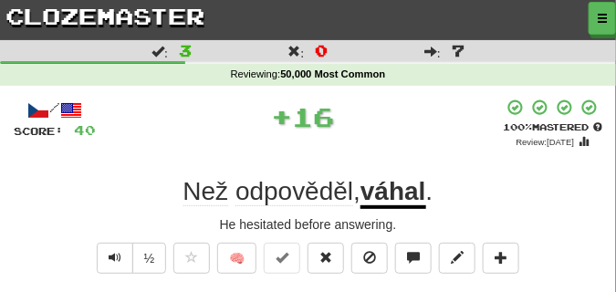
scroll to position [46, 0]
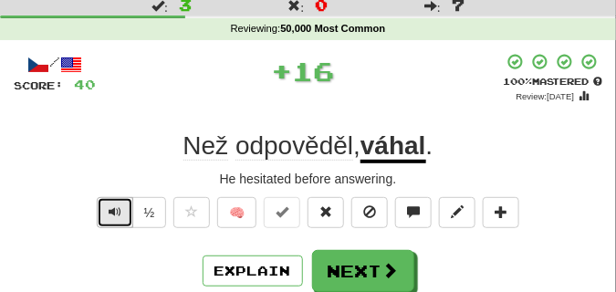
click at [112, 211] on span "Text-to-speech controls" at bounding box center [115, 211] width 13 height 13
click at [115, 211] on span "Text-to-speech controls" at bounding box center [115, 211] width 13 height 13
click at [116, 212] on span "Text-to-speech controls" at bounding box center [115, 211] width 13 height 13
click at [118, 212] on span "Text-to-speech controls" at bounding box center [115, 211] width 13 height 13
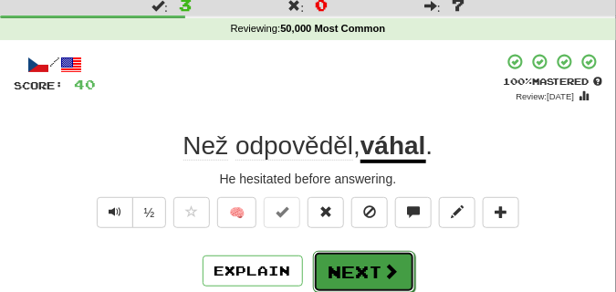
click at [377, 254] on button "Next" at bounding box center [364, 272] width 102 height 42
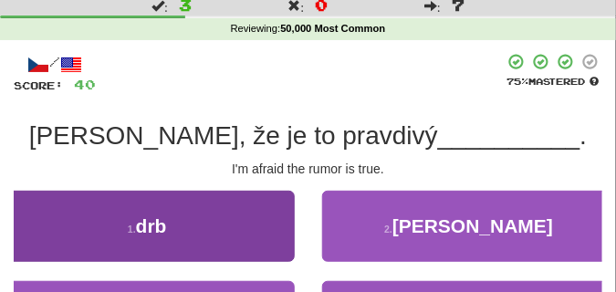
scroll to position [91, 0]
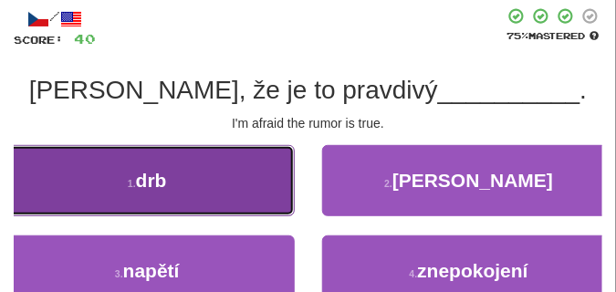
click at [219, 189] on button "1 . drb" at bounding box center [147, 180] width 295 height 71
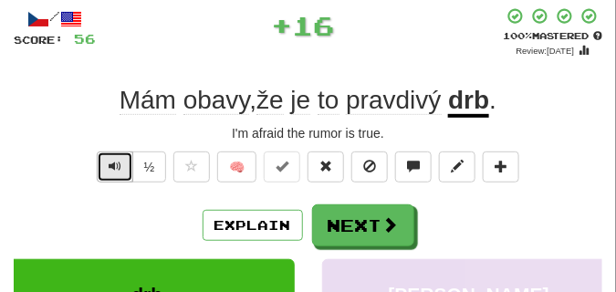
click at [115, 166] on span "Text-to-speech controls" at bounding box center [115, 166] width 13 height 13
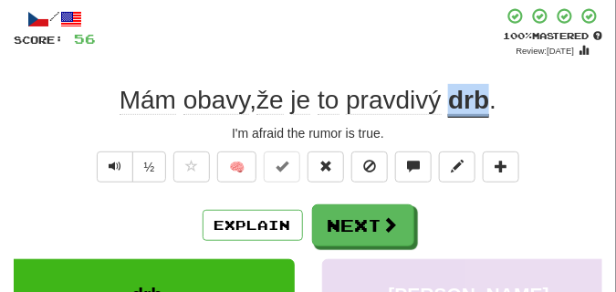
drag, startPoint x: 453, startPoint y: 102, endPoint x: 489, endPoint y: 97, distance: 36.9
click at [489, 97] on u "drb" at bounding box center [468, 102] width 41 height 32
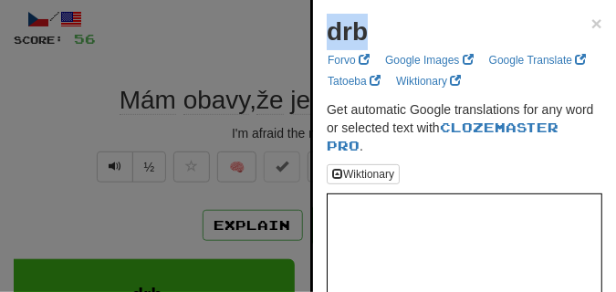
drag, startPoint x: 330, startPoint y: 33, endPoint x: 364, endPoint y: 37, distance: 34.1
click at [364, 37] on strong "drb" at bounding box center [347, 31] width 41 height 28
copy strong "drb"
click at [140, 62] on div at bounding box center [308, 146] width 616 height 292
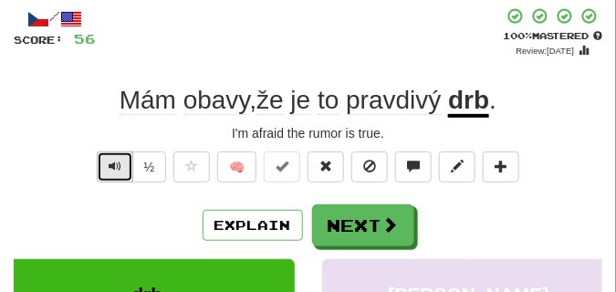
click at [120, 168] on span "Text-to-speech controls" at bounding box center [115, 166] width 13 height 13
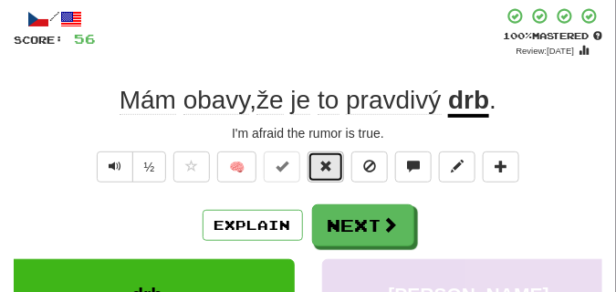
click at [334, 169] on button at bounding box center [326, 166] width 37 height 31
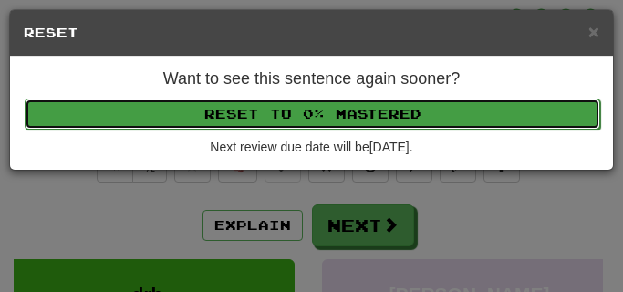
click at [325, 107] on button "Reset to 0% Mastered" at bounding box center [313, 114] width 576 height 31
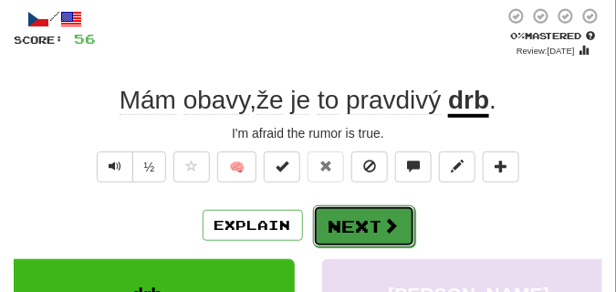
click at [354, 214] on button "Next" at bounding box center [364, 226] width 102 height 42
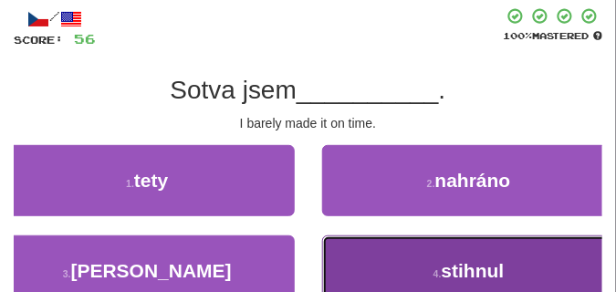
click at [401, 246] on button "4 . stihnul" at bounding box center [469, 270] width 295 height 71
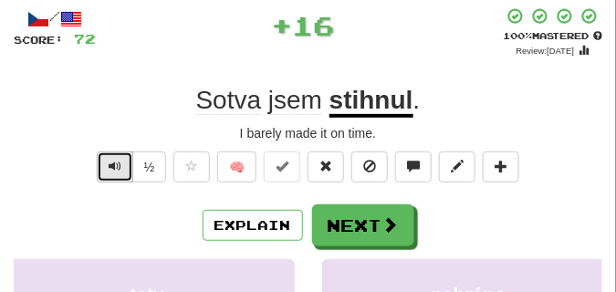
click at [110, 157] on button "Text-to-speech controls" at bounding box center [115, 166] width 37 height 31
click at [110, 158] on button "Text-to-speech controls" at bounding box center [115, 166] width 37 height 31
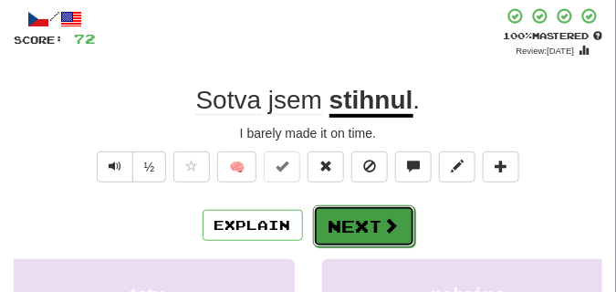
click at [365, 214] on button "Next" at bounding box center [364, 226] width 102 height 42
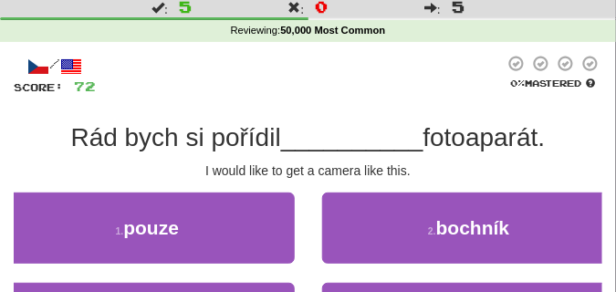
scroll to position [0, 0]
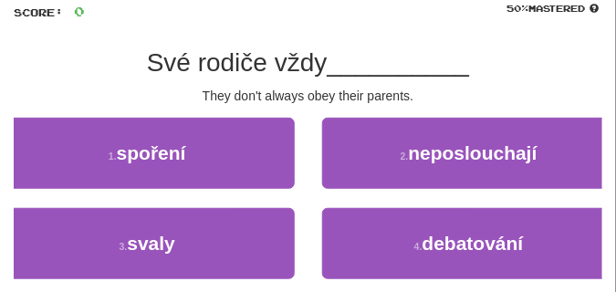
scroll to position [137, 0]
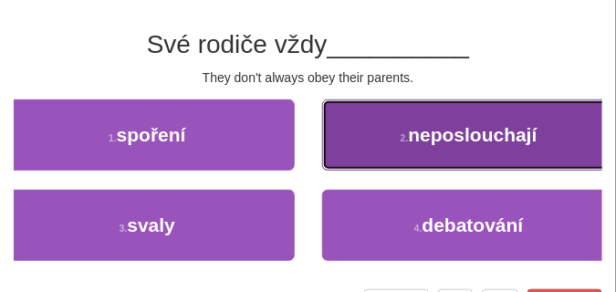
click at [393, 138] on button "2 . neposlouchají" at bounding box center [469, 134] width 295 height 71
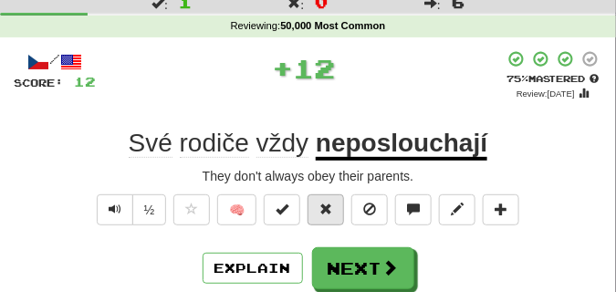
scroll to position [46, 0]
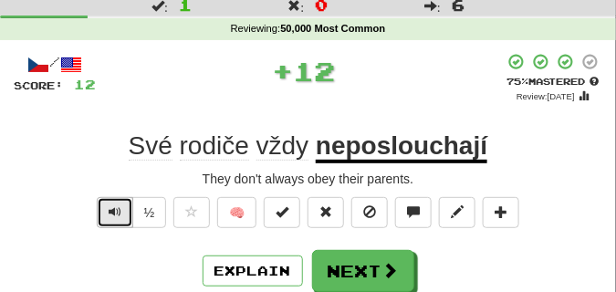
click at [106, 214] on button "Text-to-speech controls" at bounding box center [115, 212] width 37 height 31
click at [109, 213] on span "Text-to-speech controls" at bounding box center [115, 211] width 13 height 13
click at [115, 211] on span "Text-to-speech controls" at bounding box center [115, 211] width 13 height 13
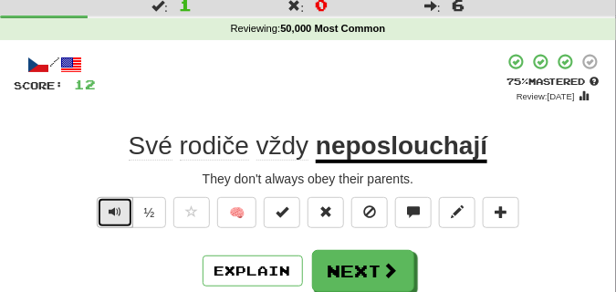
click at [115, 211] on span "Text-to-speech controls" at bounding box center [115, 211] width 13 height 13
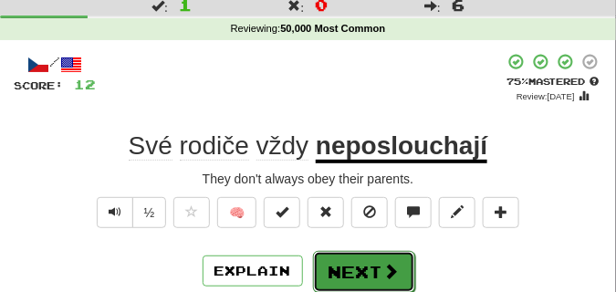
click at [381, 260] on button "Next" at bounding box center [364, 272] width 102 height 42
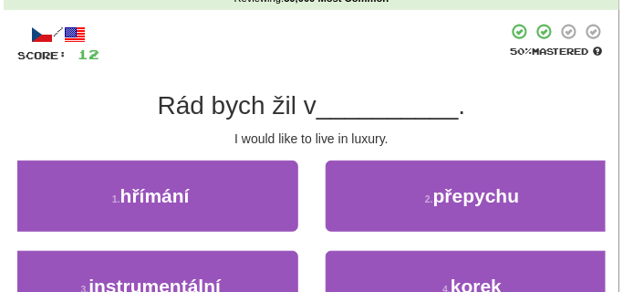
scroll to position [91, 0]
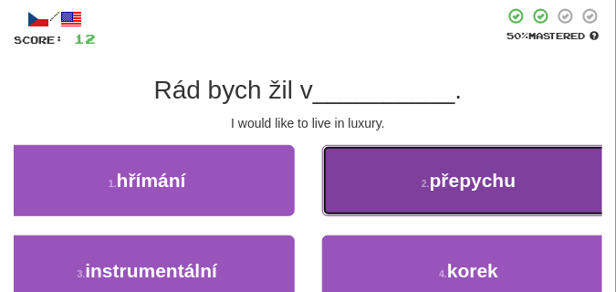
click at [370, 186] on button "2 . přepychu" at bounding box center [469, 180] width 295 height 71
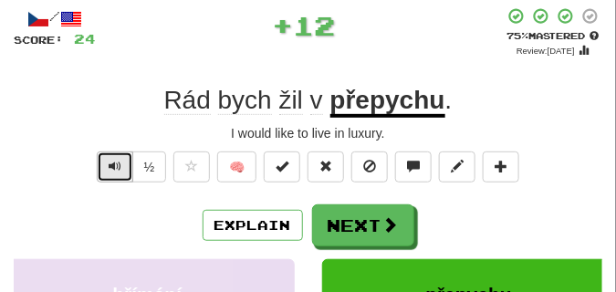
click at [117, 167] on span "Text-to-speech controls" at bounding box center [115, 166] width 13 height 13
click at [118, 167] on span "Text-to-speech controls" at bounding box center [115, 166] width 13 height 13
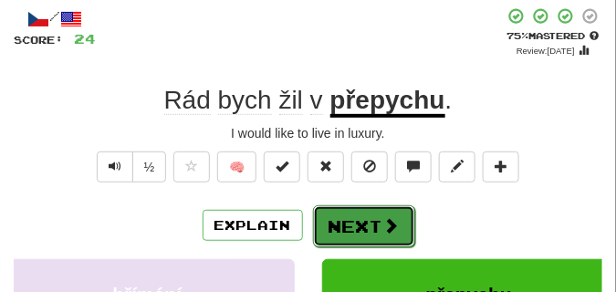
click at [365, 212] on button "Next" at bounding box center [364, 226] width 102 height 42
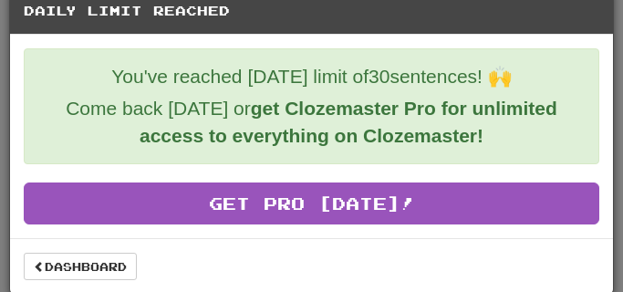
scroll to position [33, 0]
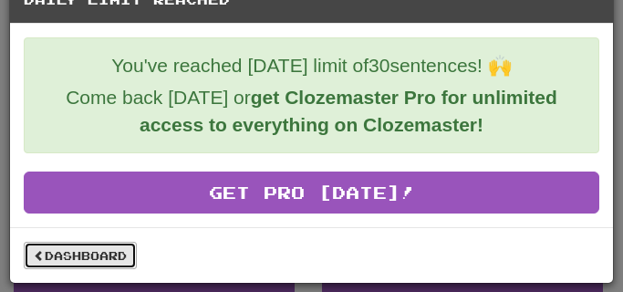
click at [82, 260] on link "Dashboard" at bounding box center [80, 255] width 113 height 27
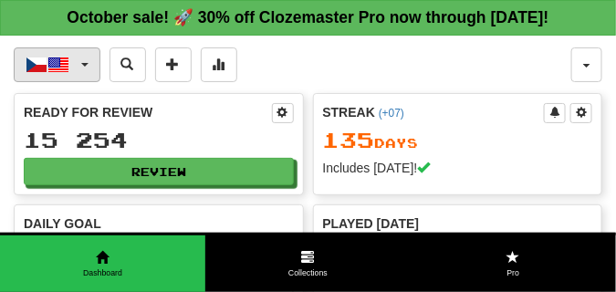
click at [88, 59] on button "Čeština / English" at bounding box center [57, 64] width 87 height 35
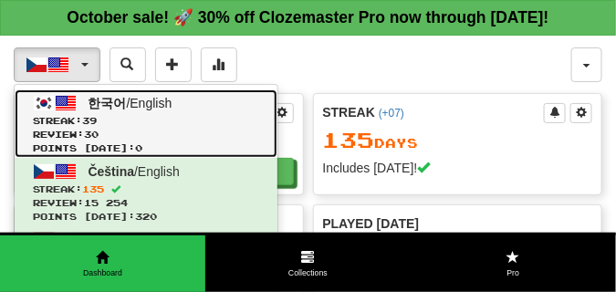
click at [64, 113] on span at bounding box center [66, 103] width 22 height 22
